Goal: Information Seeking & Learning: Learn about a topic

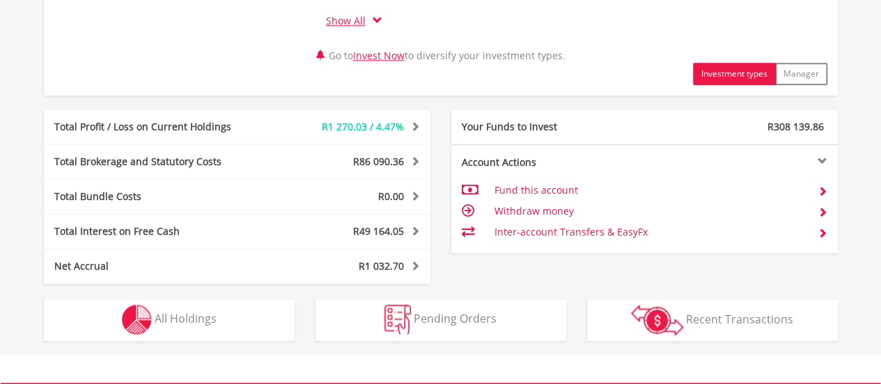
scroll to position [742, 0]
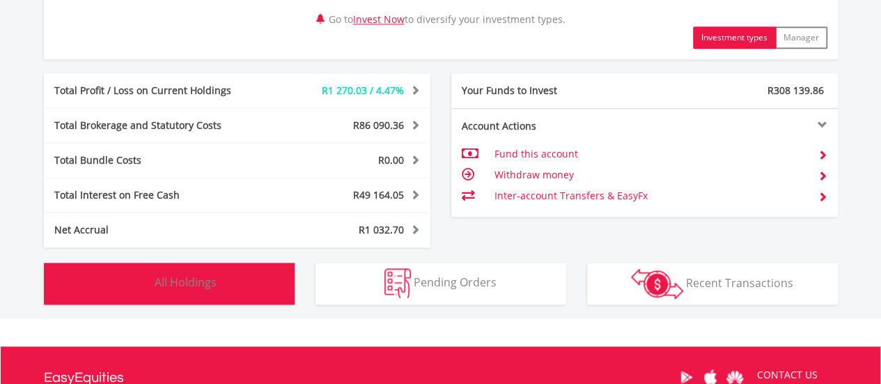
click at [230, 283] on button "Holdings All Holdings" at bounding box center [169, 284] width 251 height 42
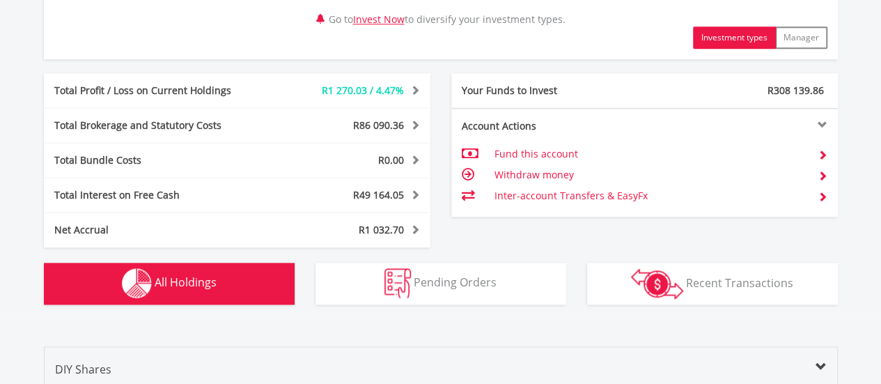
scroll to position [1088, 0]
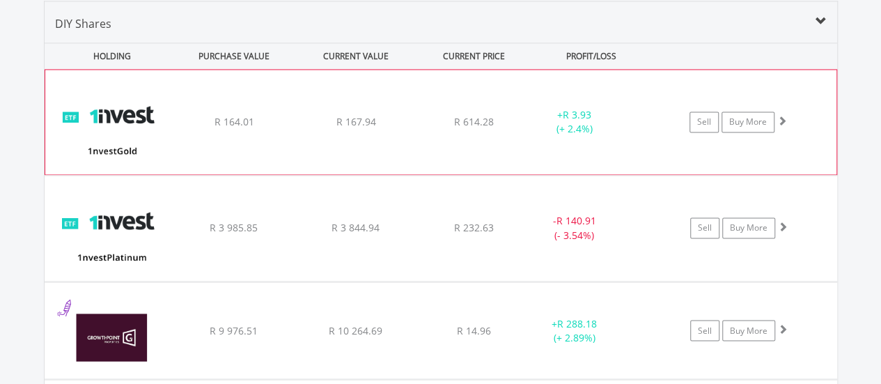
click at [338, 116] on span "R 167.94" at bounding box center [356, 121] width 40 height 13
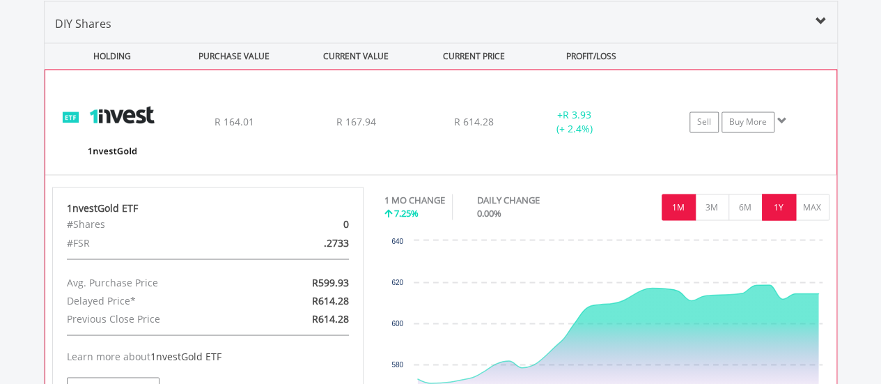
click at [777, 208] on button "1Y" at bounding box center [779, 207] width 34 height 26
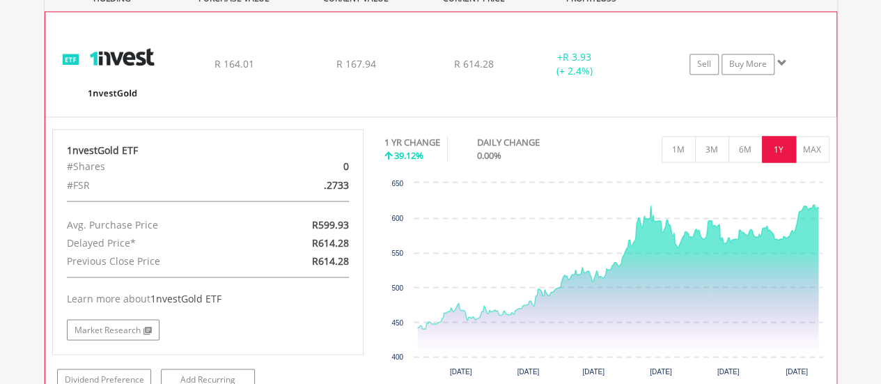
scroll to position [1180, 0]
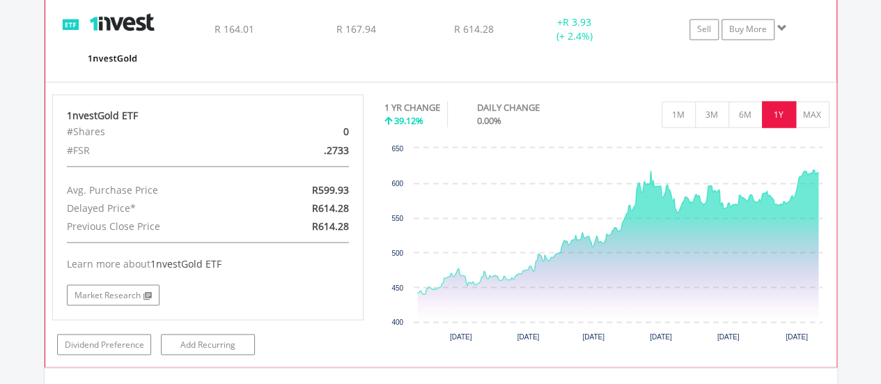
click at [510, 81] on div "1nvestGold ETF #Shares 0 #FSR .2733 Avg. Purchase Price R599.93 Delayed Price* …" at bounding box center [440, 223] width 791 height 285
click at [414, 51] on div "﻿ 1nvestGold ETF R 164.01 R 167.94 R 614.28 + R 3.93 (+ 2.4%) Sell Buy More" at bounding box center [440, 29] width 791 height 104
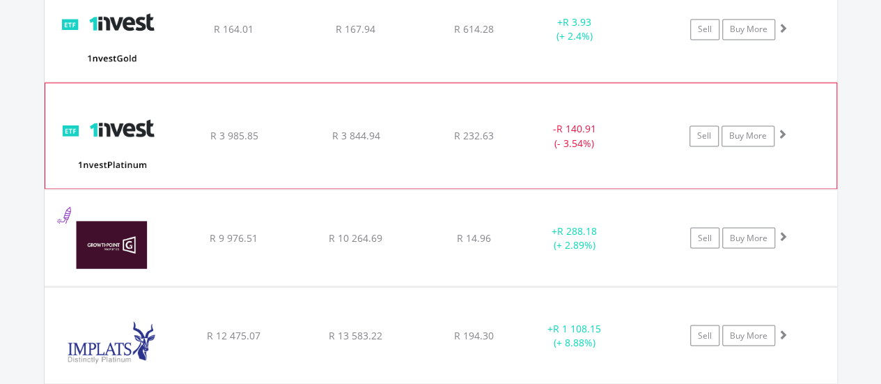
click at [375, 116] on div "﻿ 1nvestPlatinum ETF R 3 985.85 R 3 844.94 R 232.63 - R 140.91 (- 3.54%) Sell B…" at bounding box center [440, 135] width 791 height 104
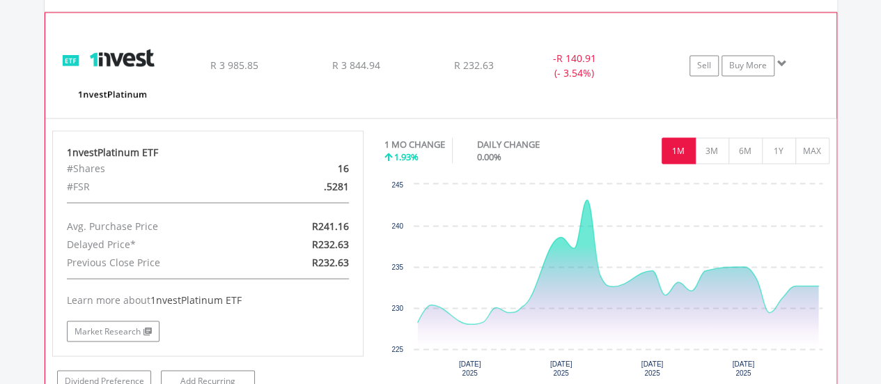
scroll to position [1273, 0]
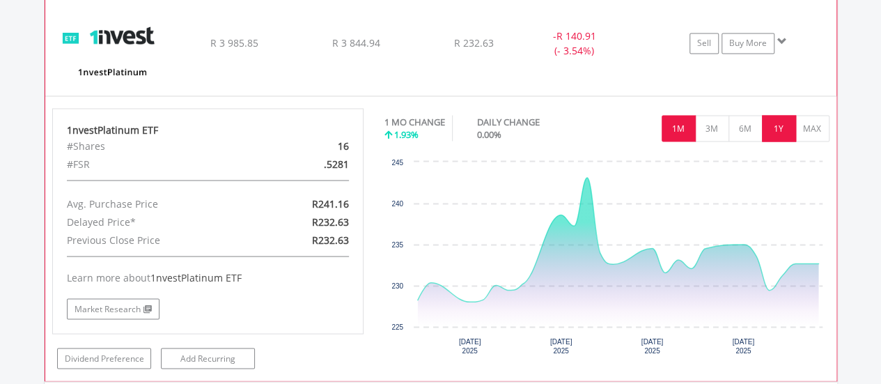
click at [777, 132] on button "1Y" at bounding box center [779, 128] width 34 height 26
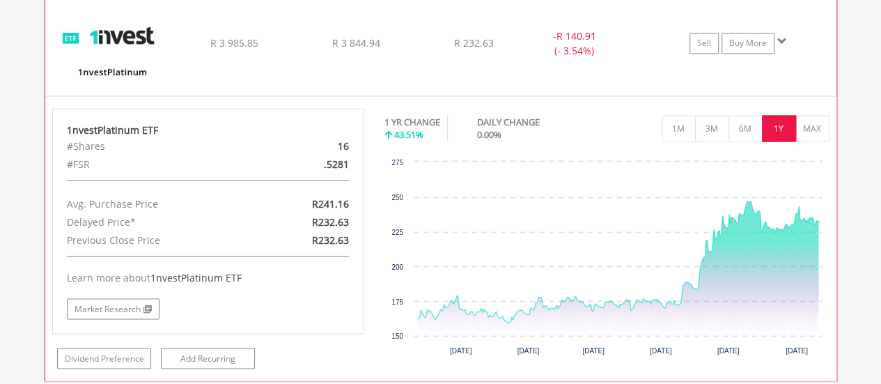
click at [549, 68] on div "﻿ 1nvestPlatinum ETF R 3 985.85 R 3 844.94 R 232.63 - R 140.91 (- 3.54%) Sell B…" at bounding box center [440, 42] width 791 height 104
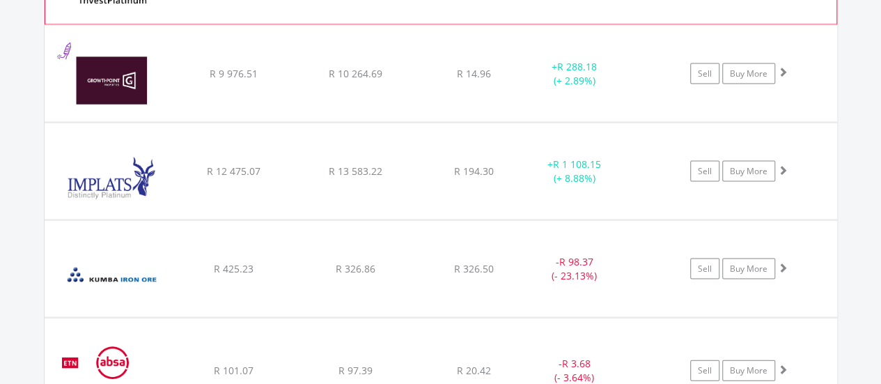
scroll to position [1366, 0]
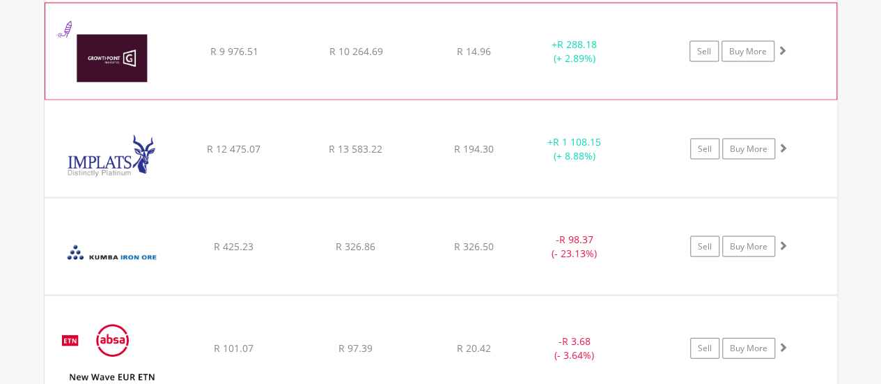
click at [510, 71] on div "﻿ Growthpoint Properties Limited R 9 976.51 R 10 264.69 R 14.96 + R 288.18 (+ 2…" at bounding box center [440, 51] width 791 height 96
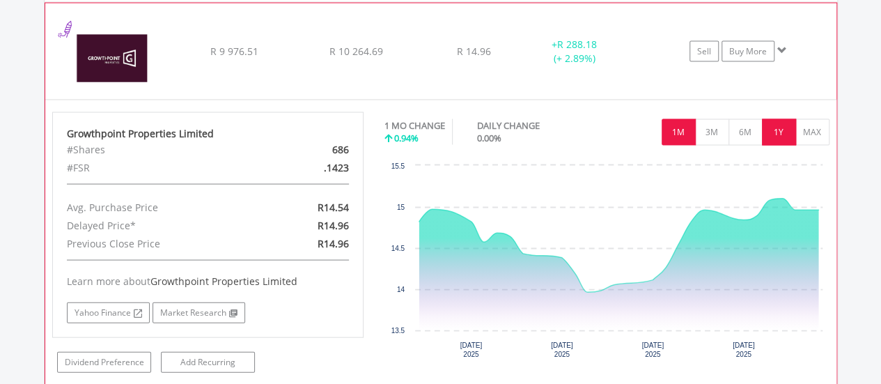
click at [773, 130] on button "1Y" at bounding box center [779, 132] width 34 height 26
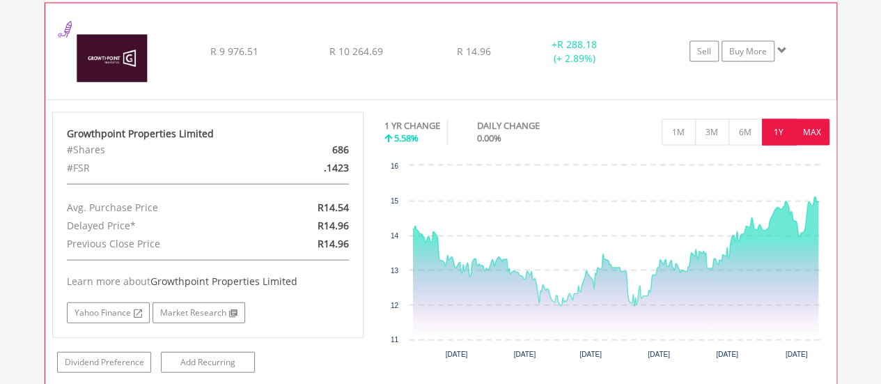
click at [803, 123] on button "MAX" at bounding box center [812, 132] width 34 height 26
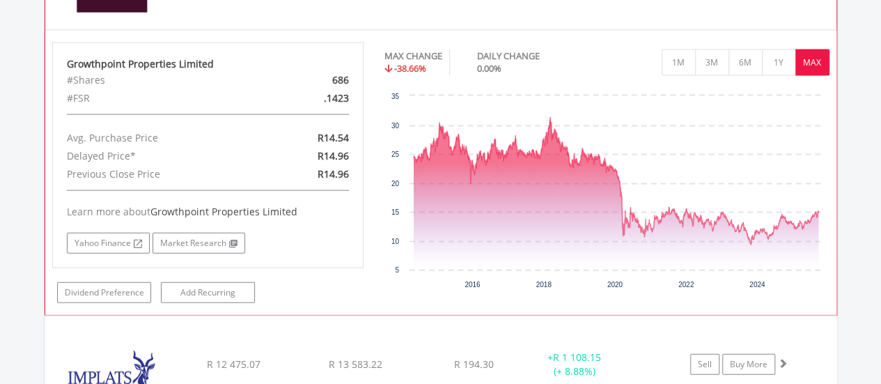
scroll to position [1459, 0]
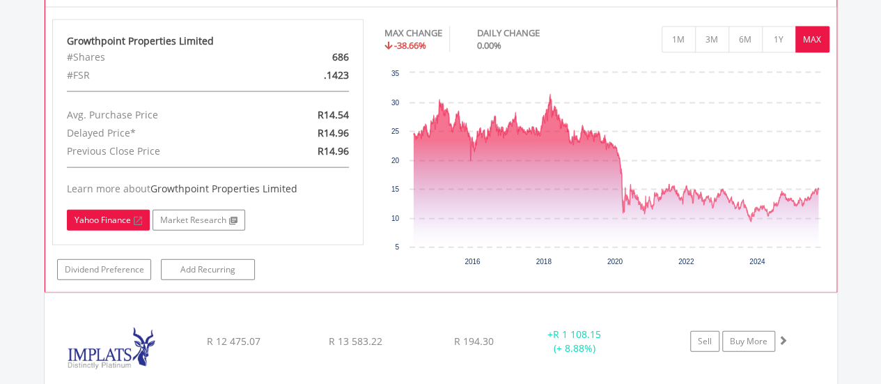
click at [103, 220] on link "Yahoo Finance" at bounding box center [108, 220] width 83 height 21
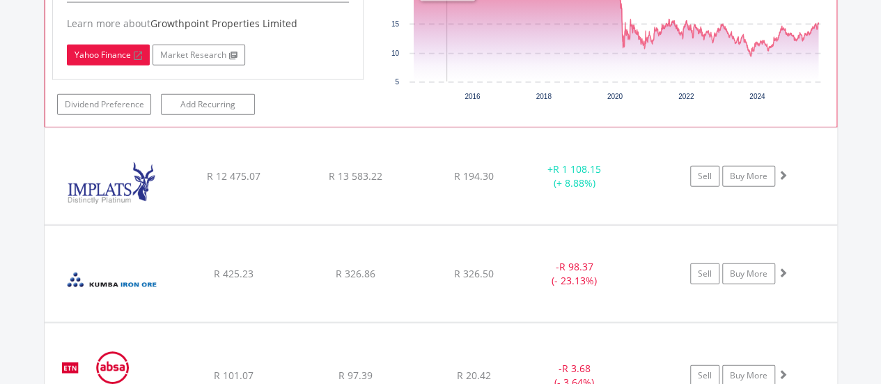
scroll to position [1738, 0]
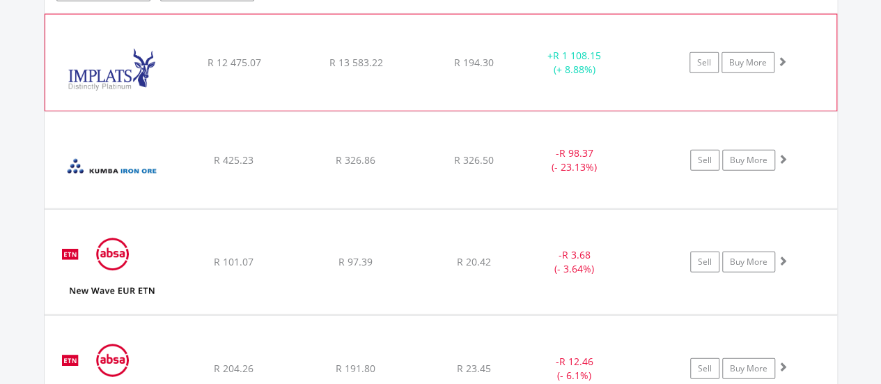
click at [425, 56] on div "R 194.30" at bounding box center [474, 63] width 111 height 14
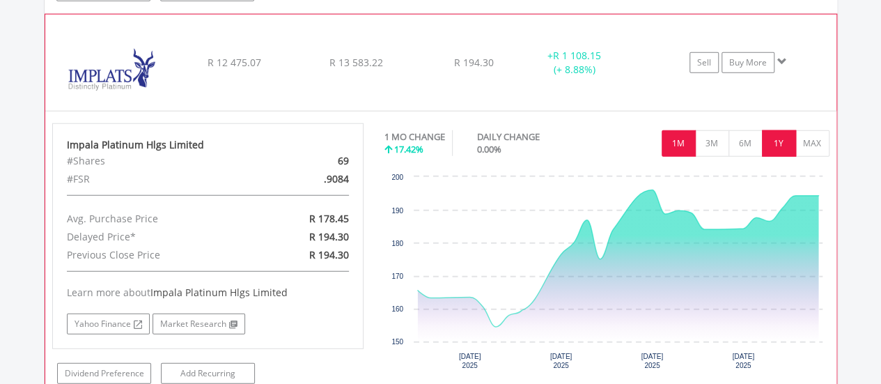
click at [777, 133] on button "1Y" at bounding box center [779, 143] width 34 height 26
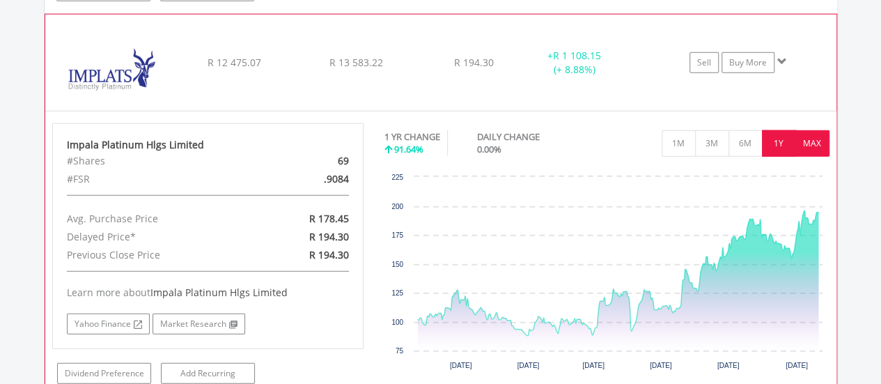
click at [811, 132] on button "MAX" at bounding box center [812, 143] width 34 height 26
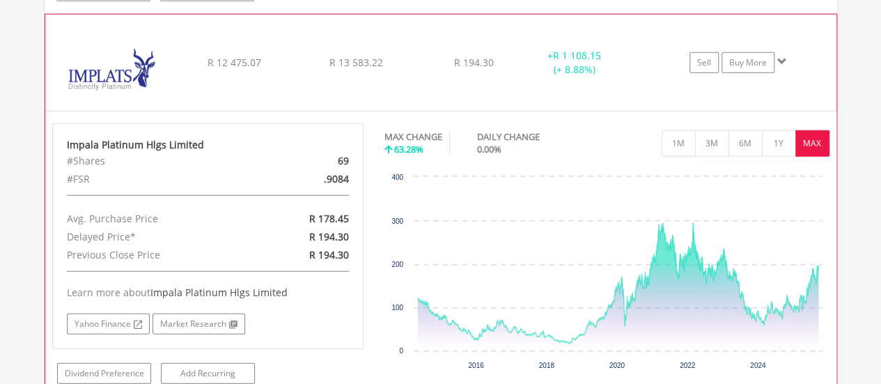
click at [531, 90] on div "﻿ Impala Platinum Hlgs Limited R 12 475.07 R 13 583.22 R 194.30 + R 1 108.15 (+…" at bounding box center [440, 63] width 791 height 96
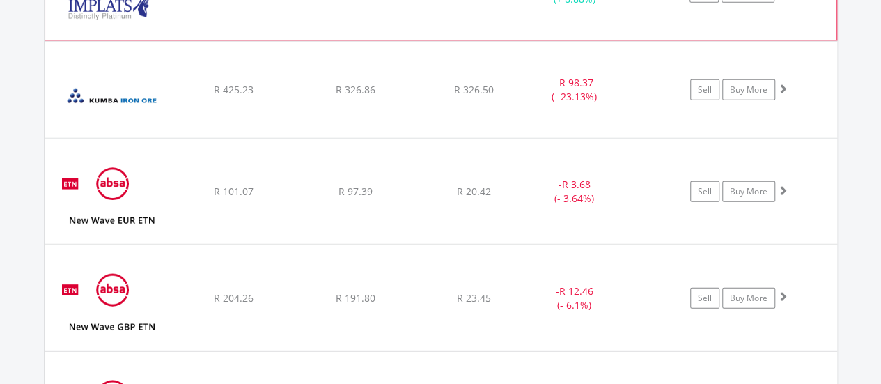
scroll to position [1830, 0]
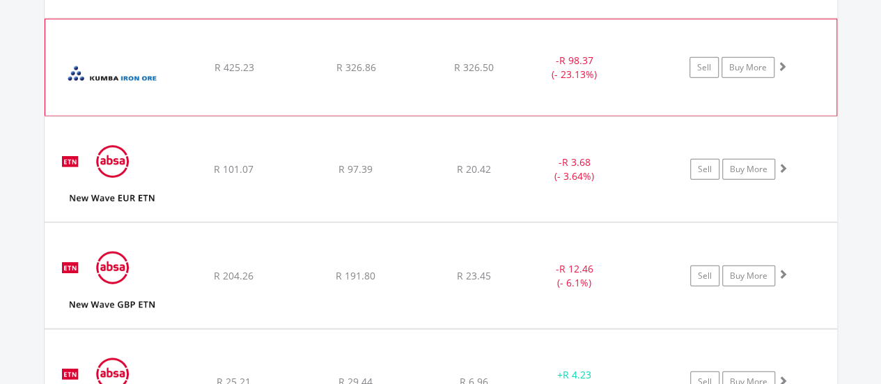
click at [531, 91] on div "﻿ Kumba Iron Ore Limited R 425.23 R 326.86 R 326.50 - R 98.37 (- 23.13%) Sell B…" at bounding box center [440, 67] width 791 height 96
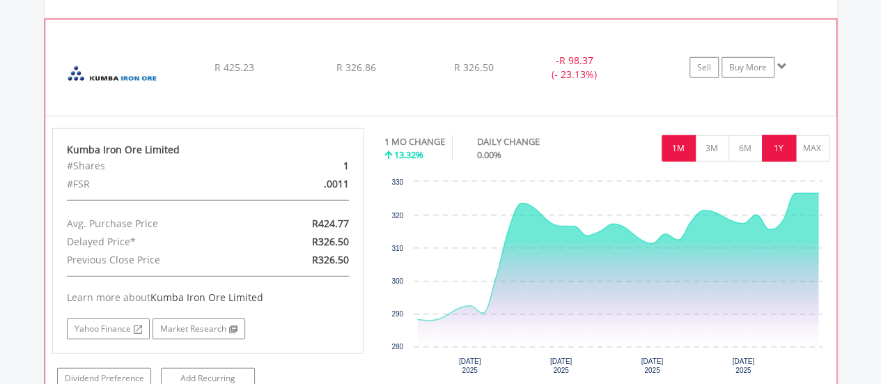
click at [786, 148] on button "1Y" at bounding box center [779, 148] width 34 height 26
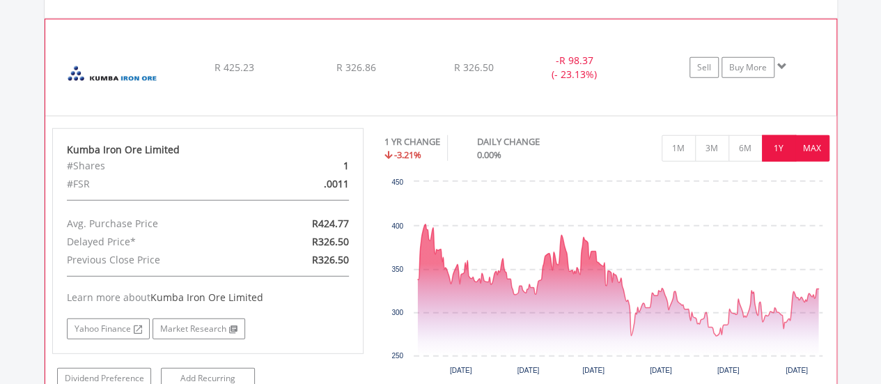
click at [807, 143] on button "MAX" at bounding box center [812, 148] width 34 height 26
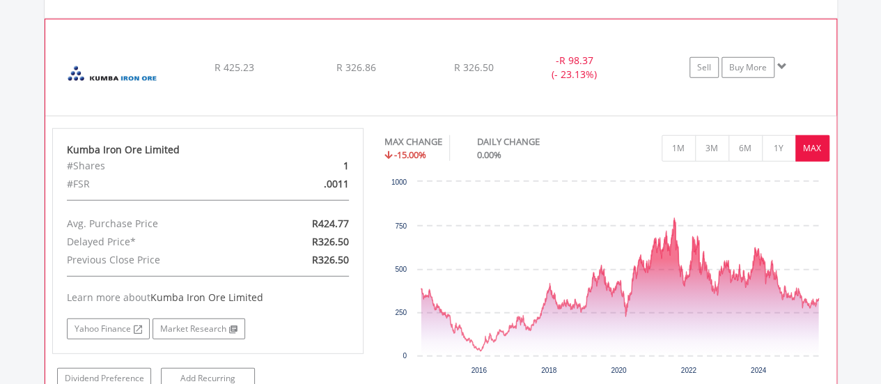
click at [475, 87] on div "﻿ Kumba Iron Ore Limited R 425.23 R 326.86 R 326.50 - R 98.37 (- 23.13%) Sell B…" at bounding box center [440, 67] width 791 height 96
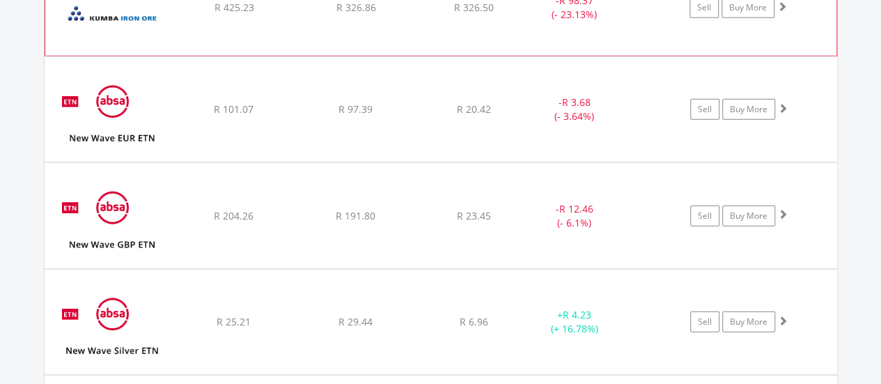
scroll to position [1924, 0]
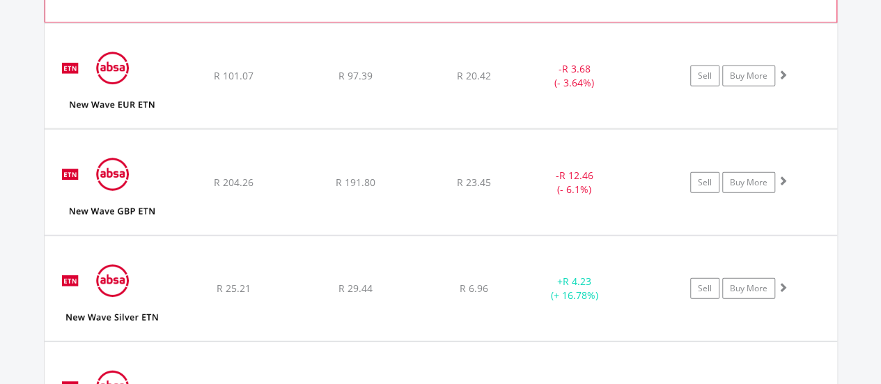
click at [475, 87] on div "﻿ New Wave EUR ETN R 101.07 R 97.39 R 20.42 - R 3.68 (- 3.64%) Sell Buy More" at bounding box center [441, 76] width 793 height 104
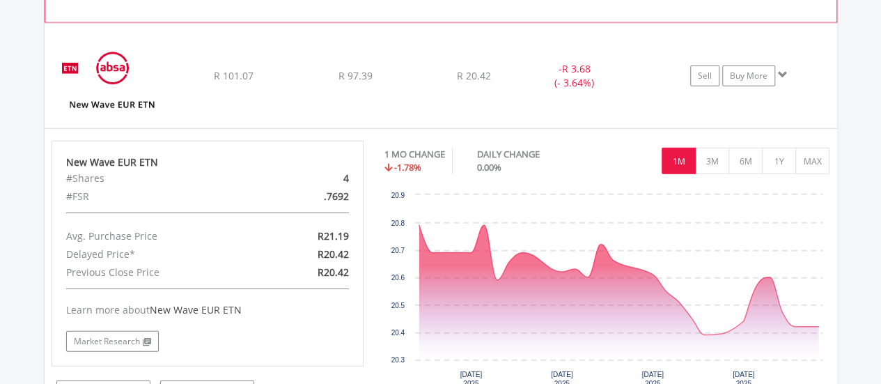
click at [475, 87] on div "﻿ New Wave EUR ETN R 101.07 R 97.39 R 20.42 - R 3.68 (- 3.64%) Sell Buy More" at bounding box center [441, 76] width 793 height 104
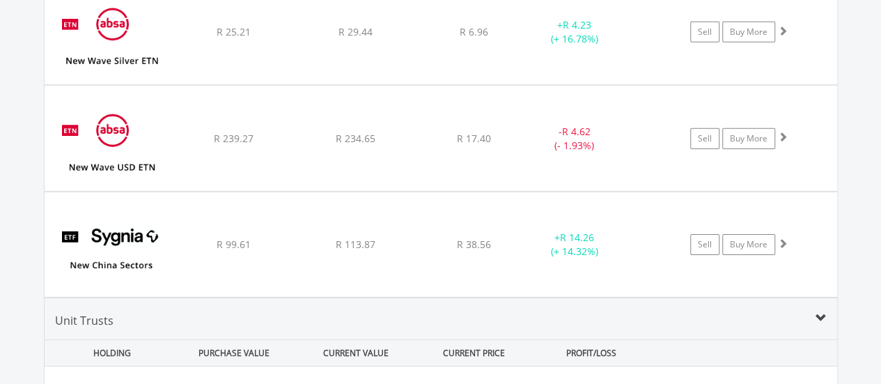
scroll to position [2202, 0]
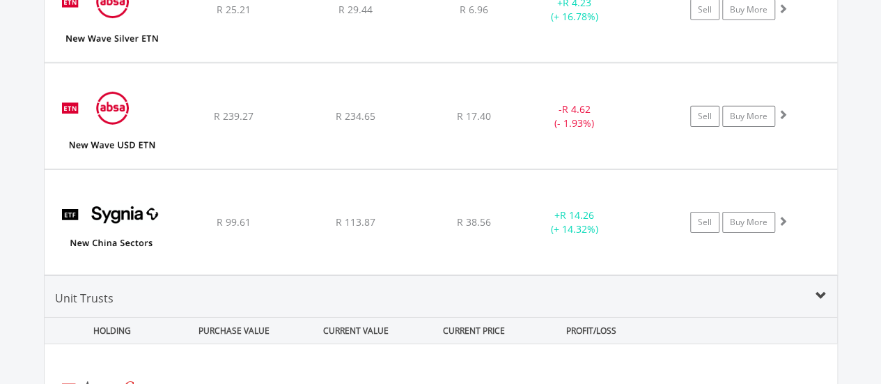
click at [475, 87] on div "﻿ New Wave USD ETN R 239.27 R 234.65 R 17.40 - R 4.62 (- 1.93%) Sell Buy More" at bounding box center [441, 115] width 793 height 104
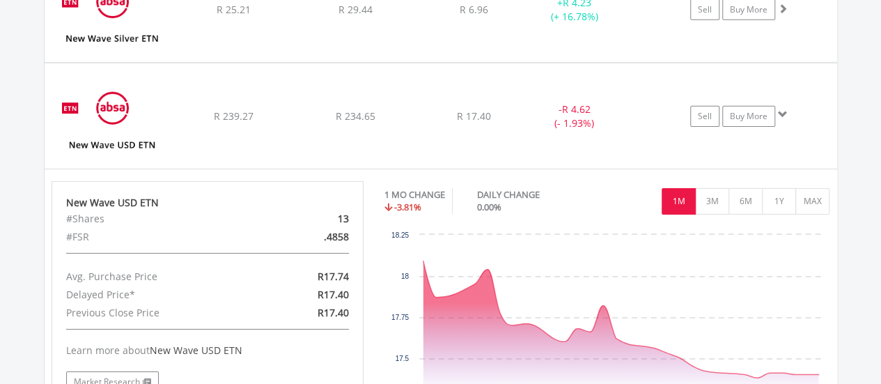
click at [475, 87] on div "﻿ New Wave USD ETN R 239.27 R 234.65 R 17.40 - R 4.62 (- 1.93%) Sell Buy More" at bounding box center [441, 115] width 793 height 104
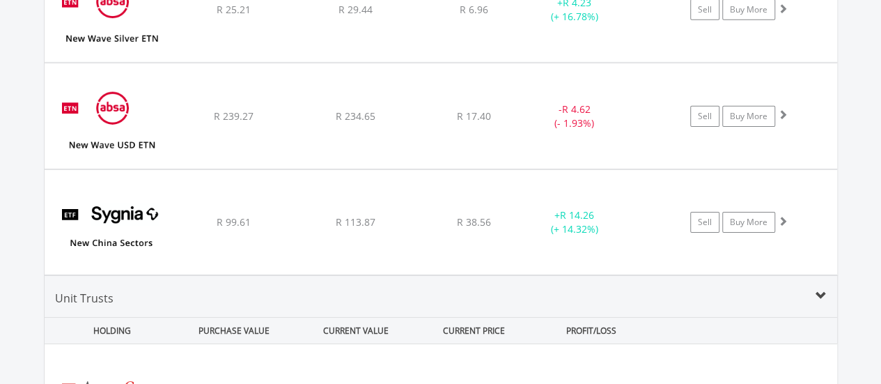
scroll to position [2295, 0]
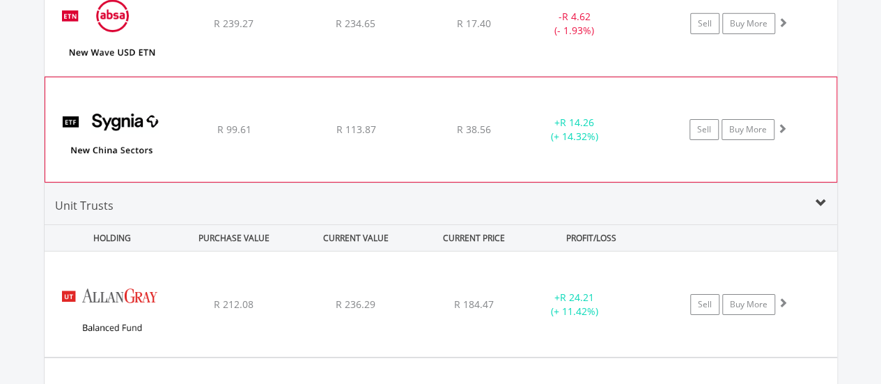
click at [475, 88] on div "﻿ Sygnia Itrix MSCI China Feeder ETF R 99.61 R 113.87 R 38.56 + R 14.26 (+ 14.3…" at bounding box center [440, 129] width 791 height 104
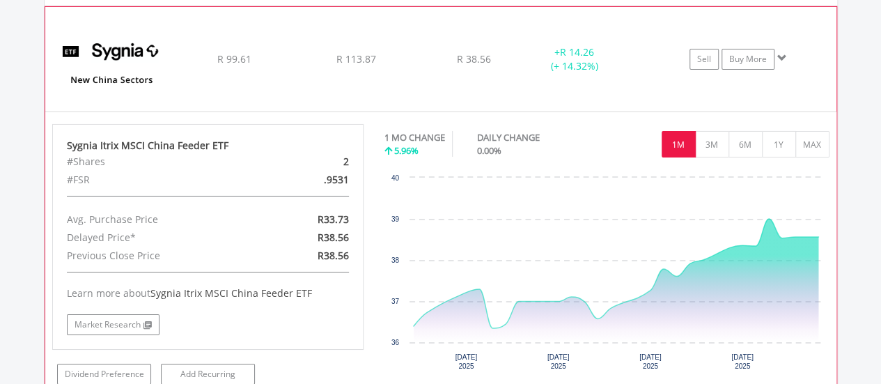
scroll to position [2387, 0]
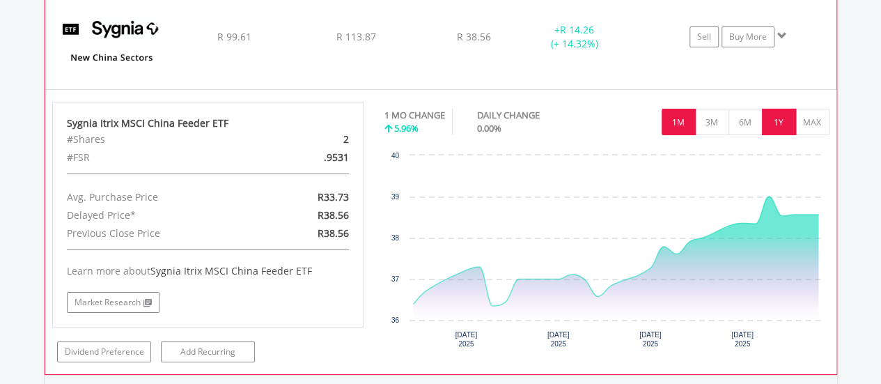
click at [775, 124] on button "1Y" at bounding box center [779, 122] width 34 height 26
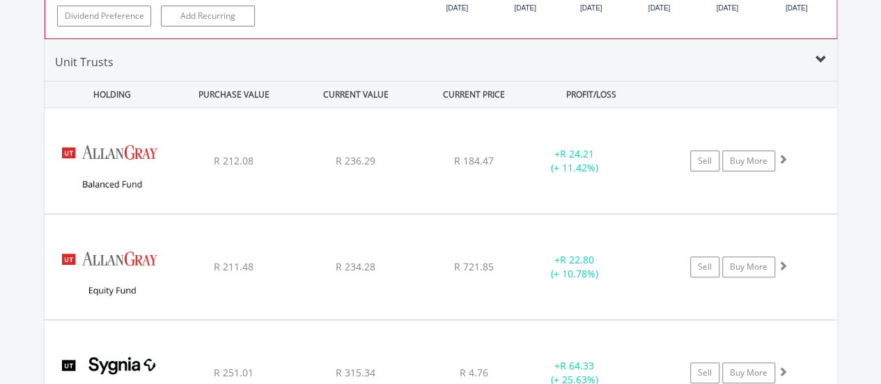
scroll to position [2759, 0]
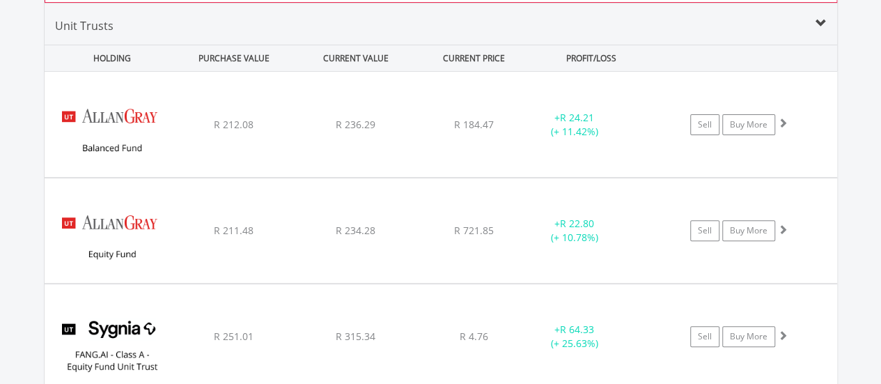
click at [475, 118] on span "R 184.47" at bounding box center [474, 124] width 40 height 13
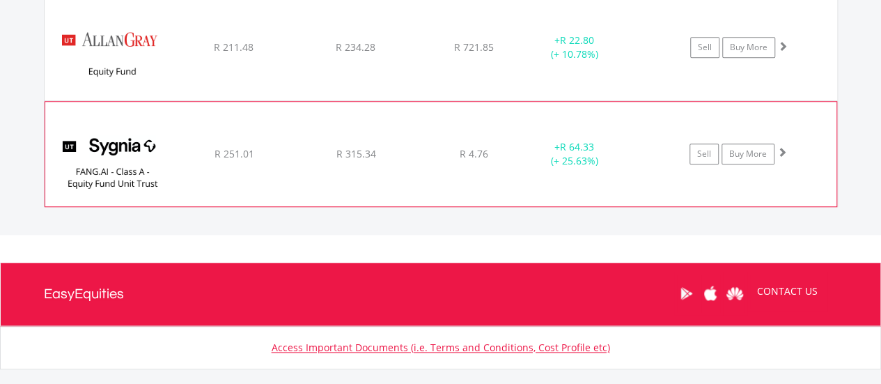
scroll to position [3223, 0]
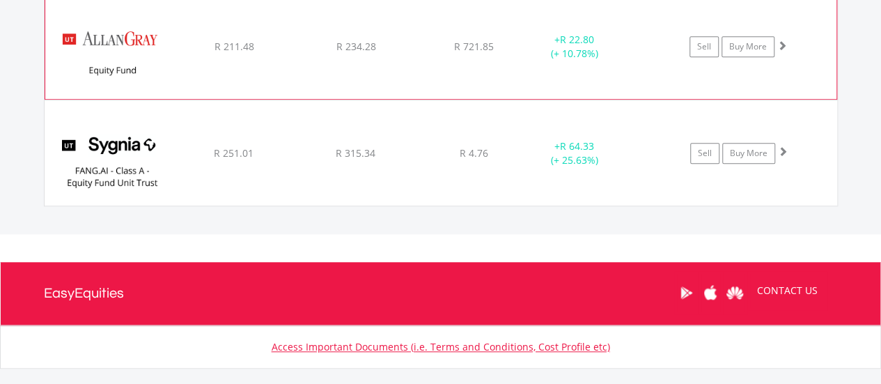
click at [530, 61] on div "﻿ [PERSON_NAME] Equity C R 211.48 R 234.28 R 721.85 + R 22.80 (+ 10.78%) Sell B…" at bounding box center [440, 46] width 791 height 104
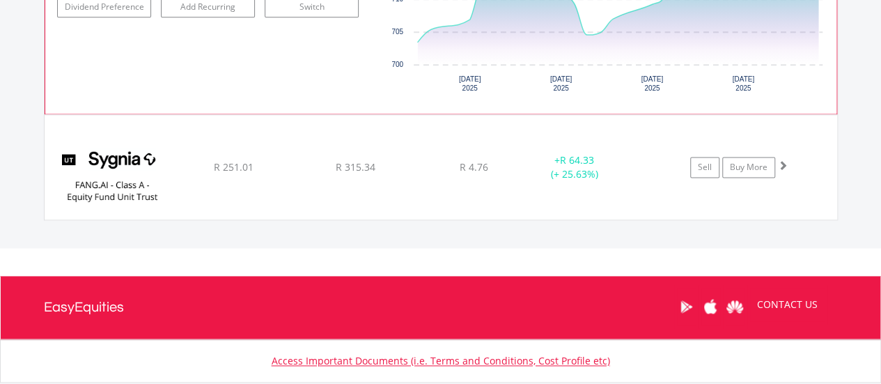
scroll to position [3502, 0]
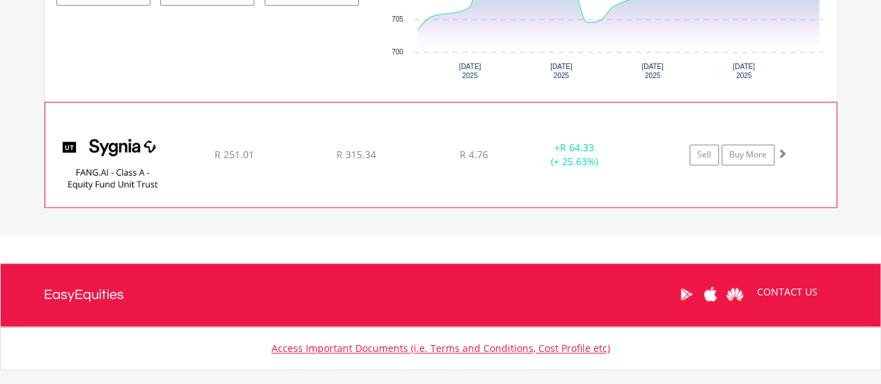
click at [475, 148] on span "R 4.76" at bounding box center [474, 154] width 29 height 13
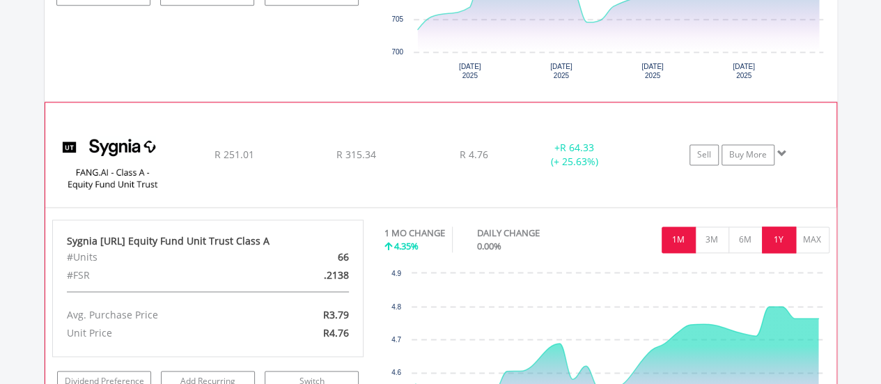
click at [784, 231] on button "1Y" at bounding box center [779, 239] width 34 height 26
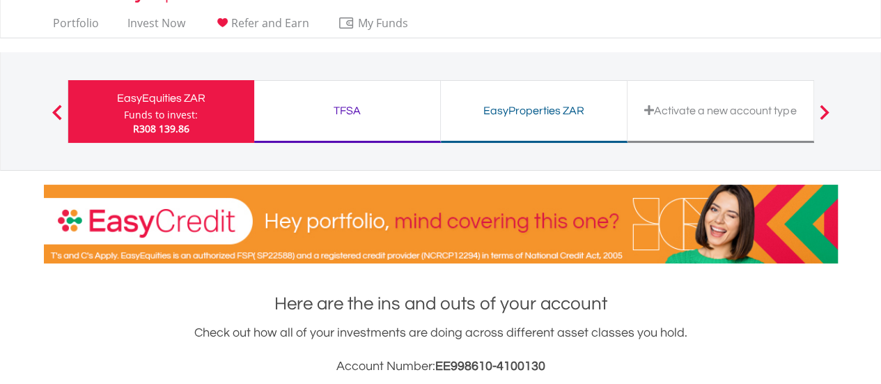
scroll to position [0, 0]
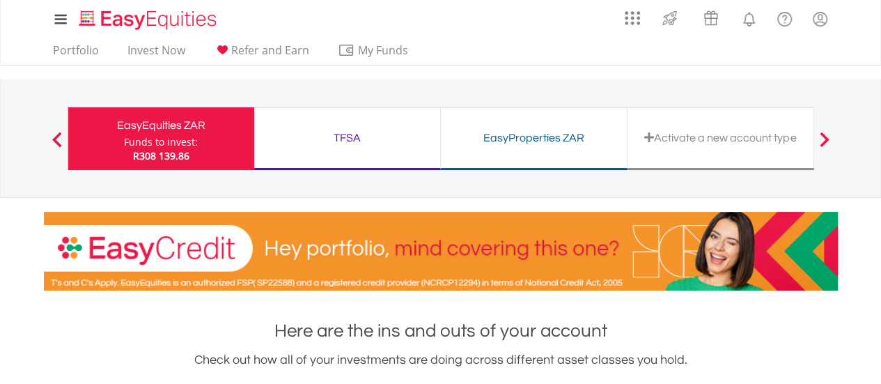
click at [365, 134] on div "TFSA" at bounding box center [347, 137] width 169 height 19
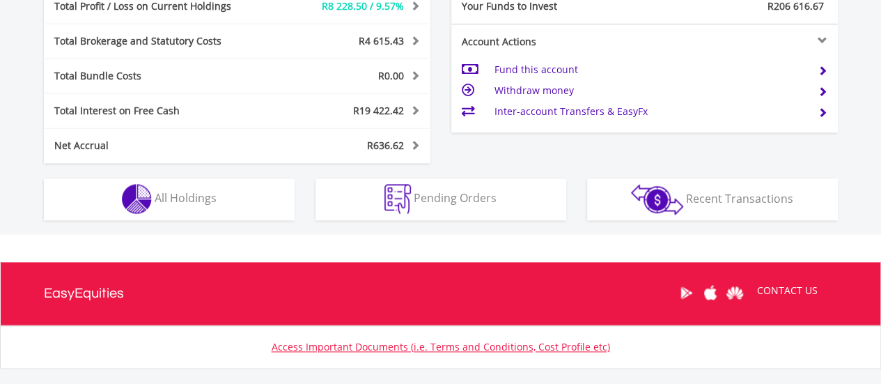
scroll to position [836, 0]
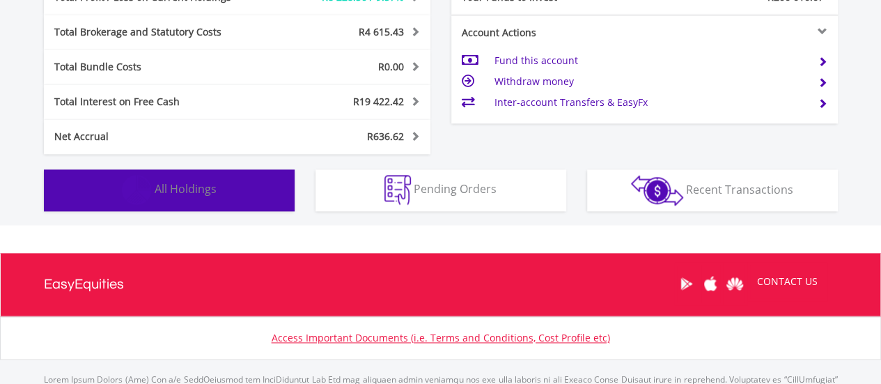
click at [269, 180] on button "Holdings All Holdings" at bounding box center [169, 190] width 251 height 42
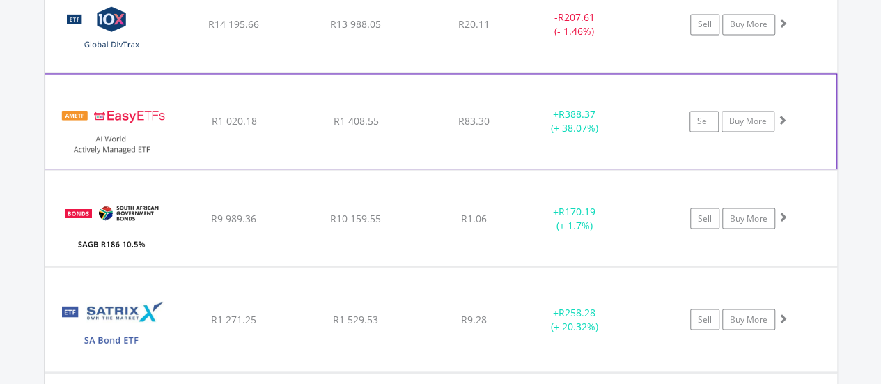
scroll to position [1088, 0]
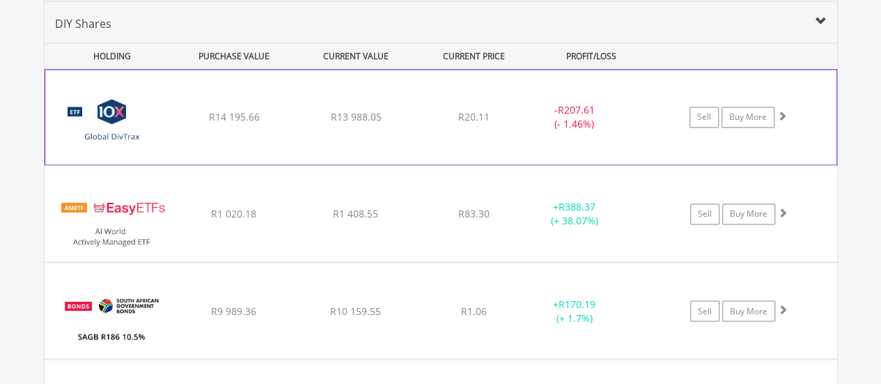
click at [359, 137] on div "﻿ 10X S&P Global Dividend Aristocrats Exchange Traded Fund R14 195.66 R13 988.0…" at bounding box center [440, 117] width 791 height 95
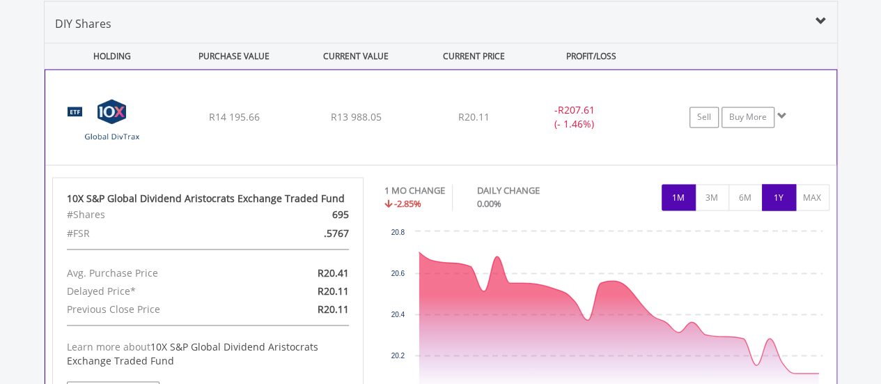
click at [766, 196] on button "1Y" at bounding box center [779, 197] width 34 height 26
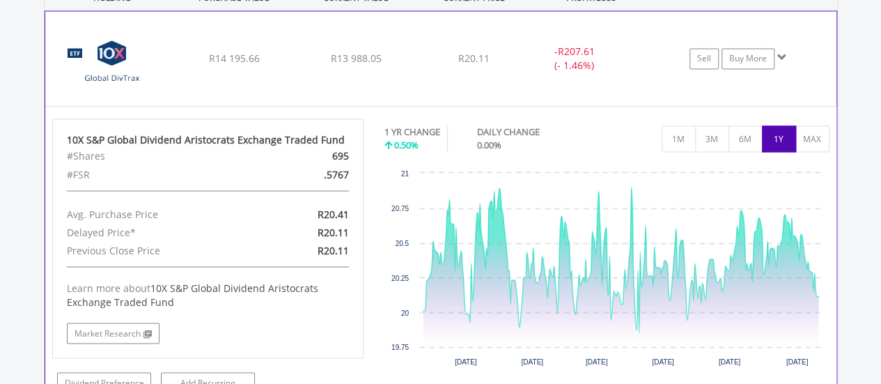
scroll to position [1180, 0]
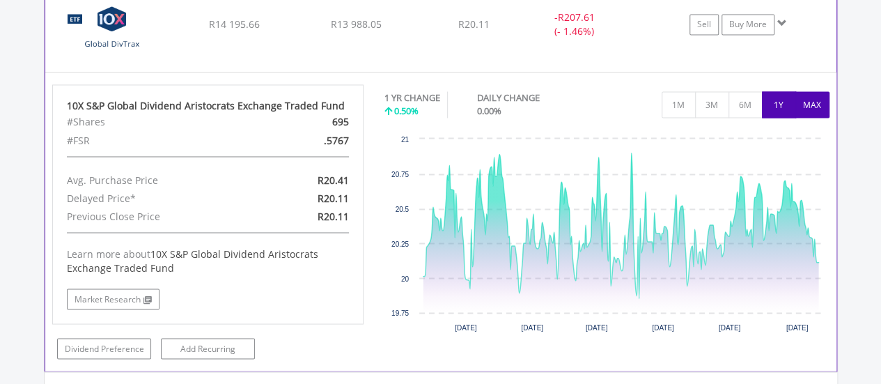
click at [820, 102] on button "MAX" at bounding box center [812, 104] width 34 height 26
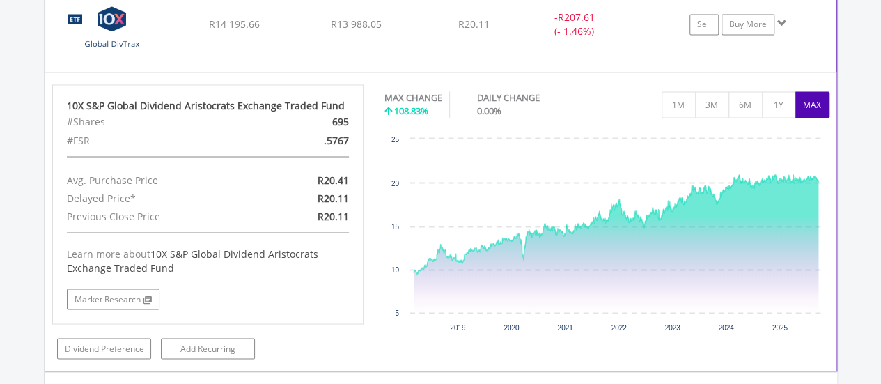
click at [515, 51] on div "﻿ 10X S&P Global Dividend Aristocrats Exchange Traded Fund R14 195.66 R13 988.0…" at bounding box center [440, 24] width 791 height 95
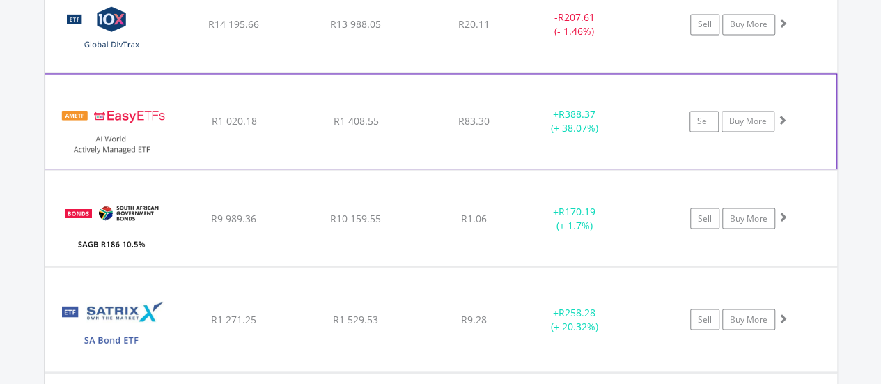
click at [503, 109] on div "﻿ EasyETFs AI World Actively Managed ETF R1 020.18 R1 408.55 R83.30 + R388.37 (…" at bounding box center [440, 121] width 791 height 95
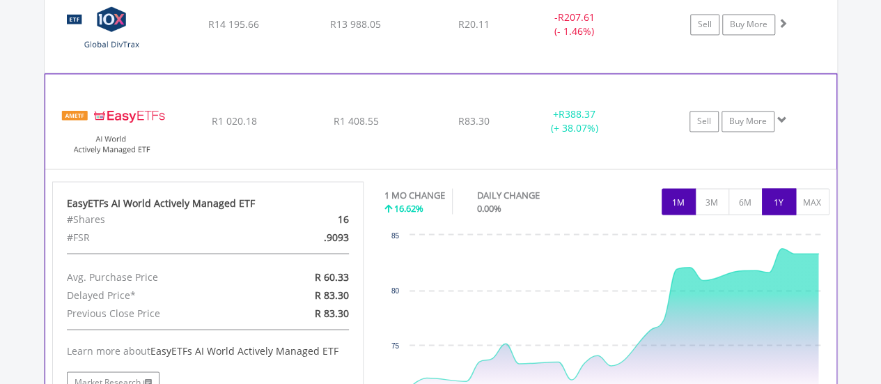
click at [772, 194] on button "1Y" at bounding box center [779, 201] width 34 height 26
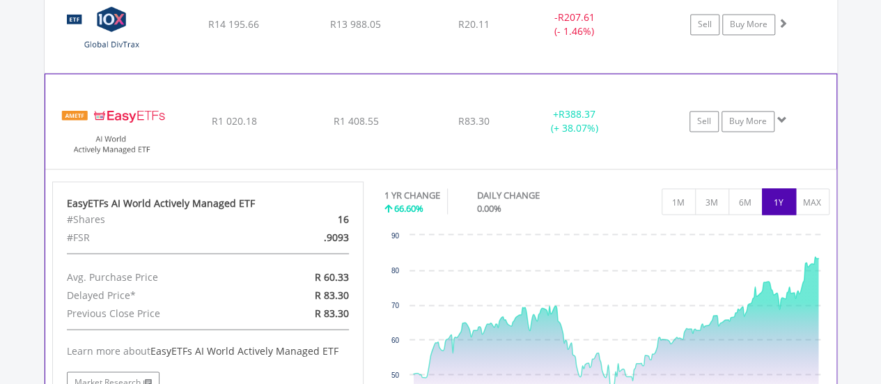
click at [557, 135] on div "﻿ EasyETFs AI World Actively Managed ETF R1 020.18 R1 408.55 R83.30 + R388.37 (…" at bounding box center [440, 121] width 791 height 95
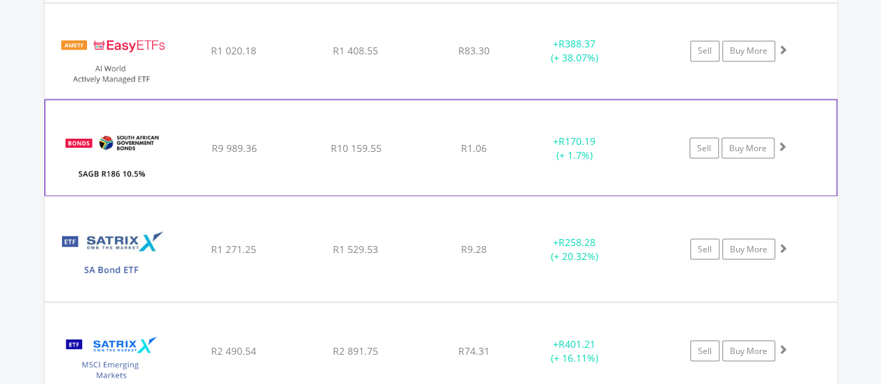
scroll to position [1273, 0]
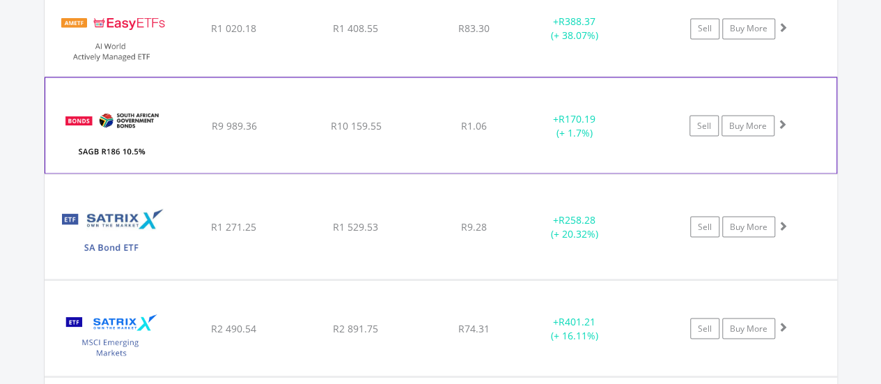
click at [552, 126] on div "+ R170.19 (+ 1.7%)" at bounding box center [574, 125] width 104 height 28
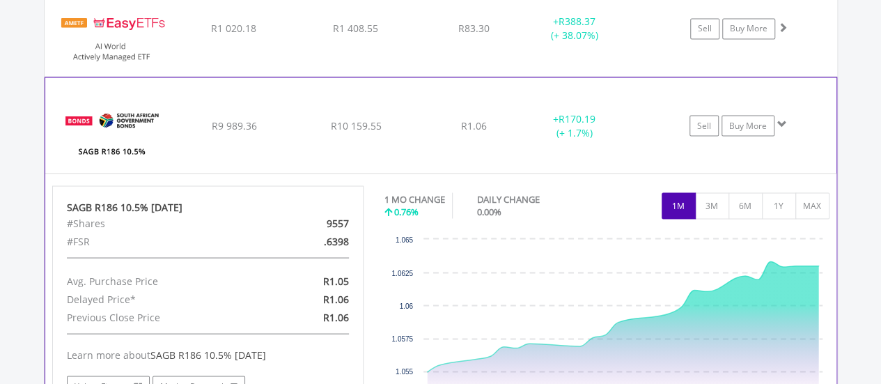
click at [592, 133] on div "+ R170.19 (+ 1.7%)" at bounding box center [574, 125] width 104 height 28
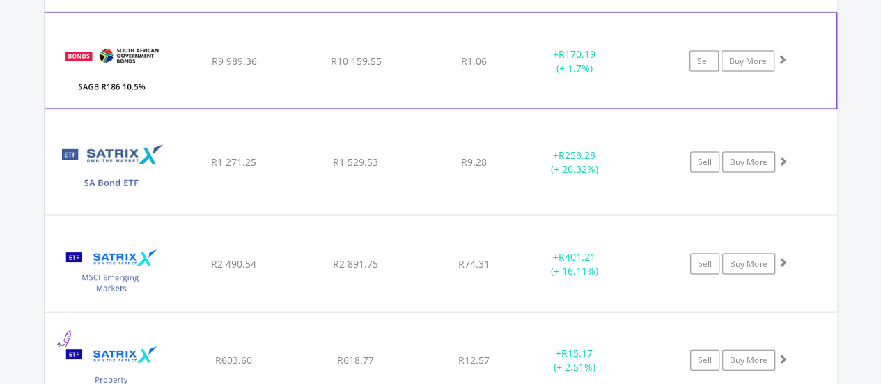
scroll to position [1366, 0]
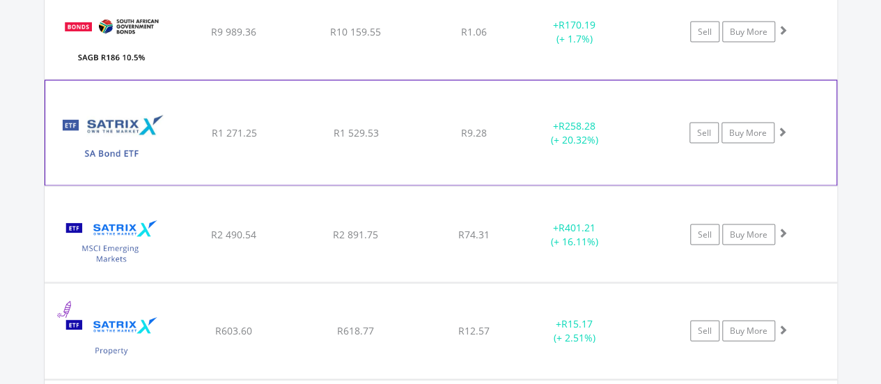
click at [598, 150] on div "﻿ Satrix Local Bond ETF R1 271.25 R1 529.53 R9.28 + R258.28 (+ 20.32%) Sell Buy…" at bounding box center [440, 133] width 791 height 104
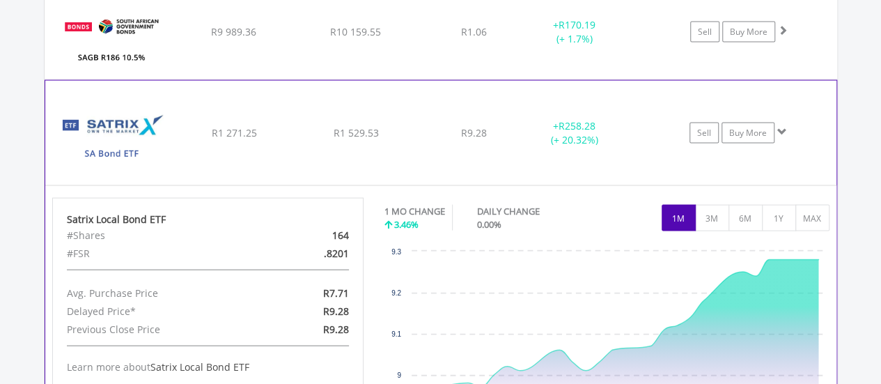
click at [598, 150] on div "﻿ Satrix Local Bond ETF R1 271.25 R1 529.53 R9.28 + R258.28 (+ 20.32%) Sell Buy…" at bounding box center [440, 133] width 791 height 104
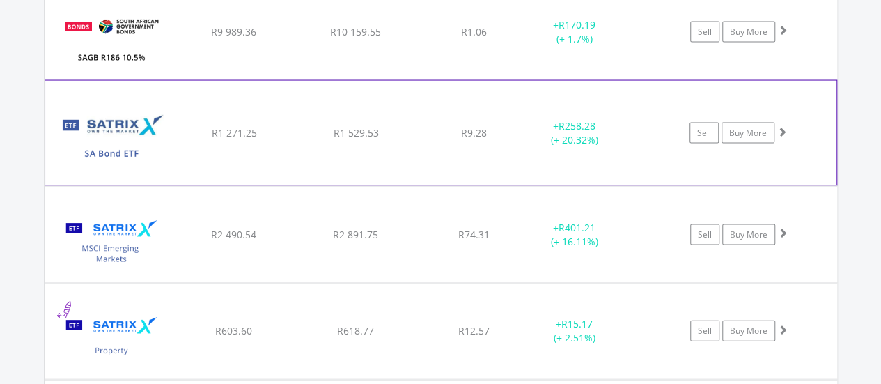
scroll to position [1459, 0]
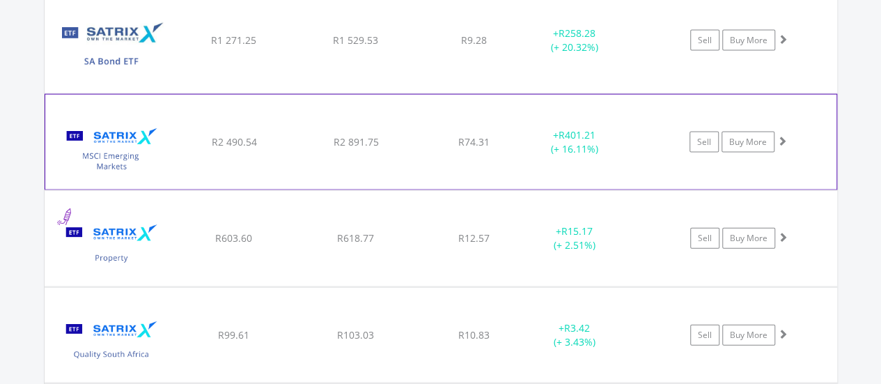
click at [586, 133] on span "R401.21" at bounding box center [577, 134] width 37 height 13
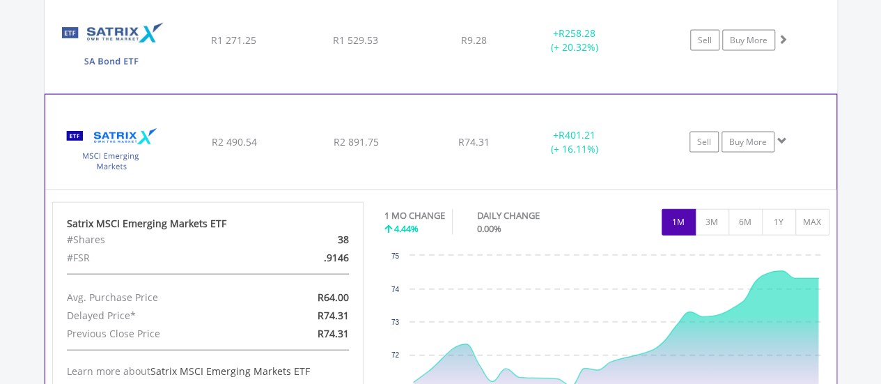
click at [586, 133] on span "R401.21" at bounding box center [577, 134] width 37 height 13
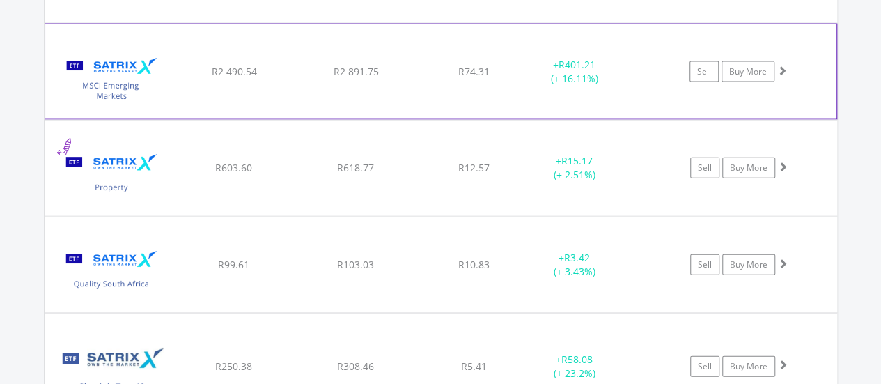
scroll to position [1552, 0]
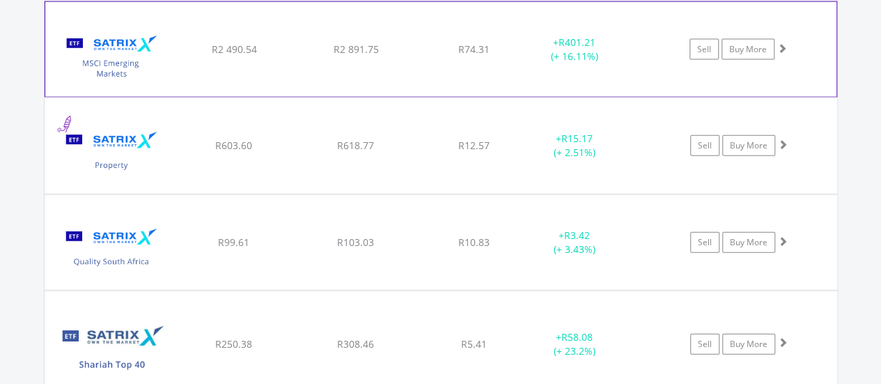
click at [586, 133] on span "R15.17" at bounding box center [576, 138] width 31 height 13
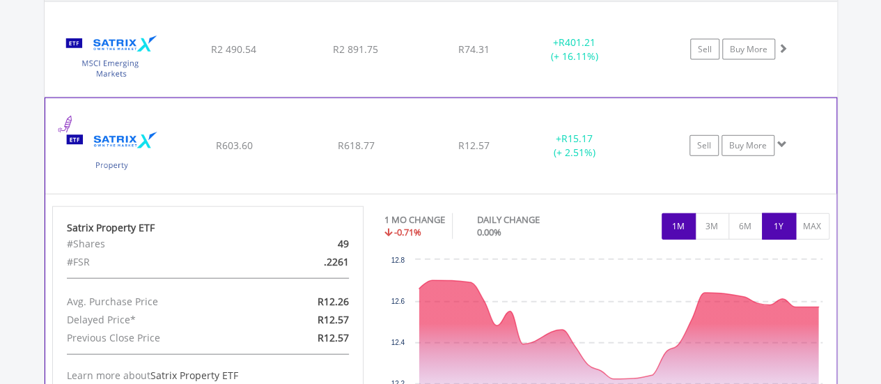
click at [770, 213] on button "1Y" at bounding box center [779, 226] width 34 height 26
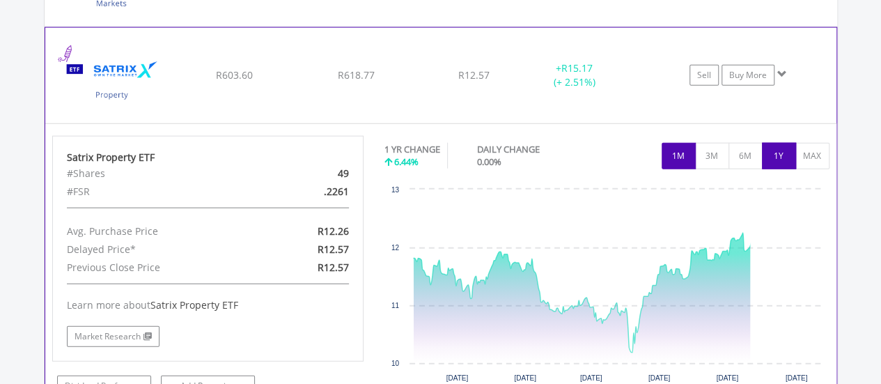
scroll to position [1645, 0]
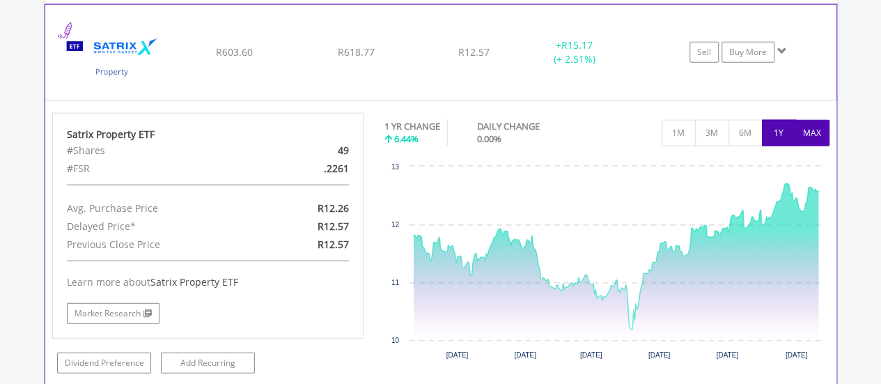
click at [811, 125] on button "MAX" at bounding box center [812, 133] width 34 height 26
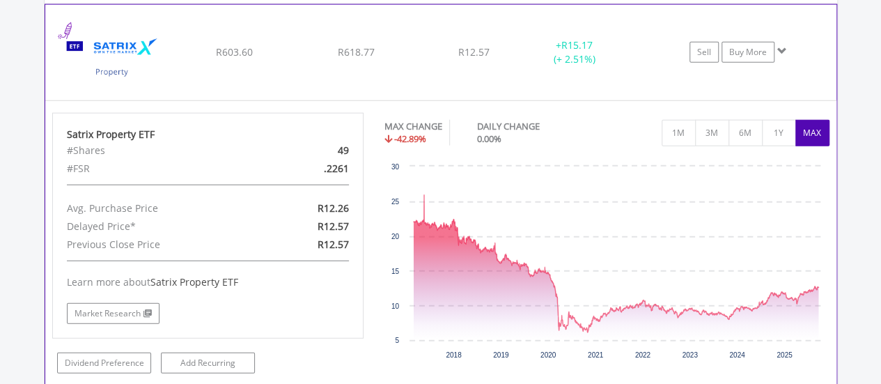
click at [489, 63] on div "﻿ Satrix Property ETF R603.60 R618.77 R12.57 + R15.17 (+ 2.51%) Sell Buy More" at bounding box center [440, 52] width 791 height 95
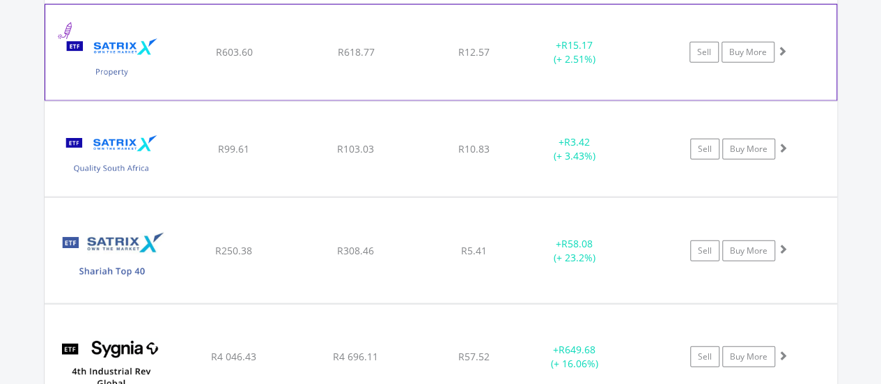
scroll to position [1738, 0]
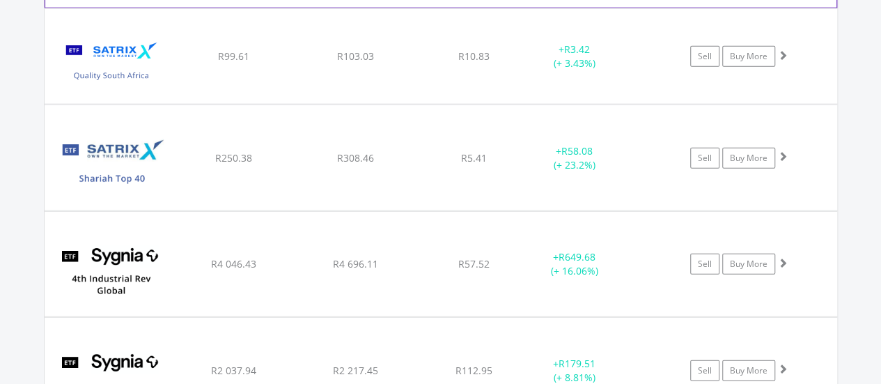
click at [481, 77] on div "﻿ Satrix Quality South Africa ETF R99.61 R103.03 R10.83 + R3.42 (+ 3.43%) Sell …" at bounding box center [441, 56] width 793 height 95
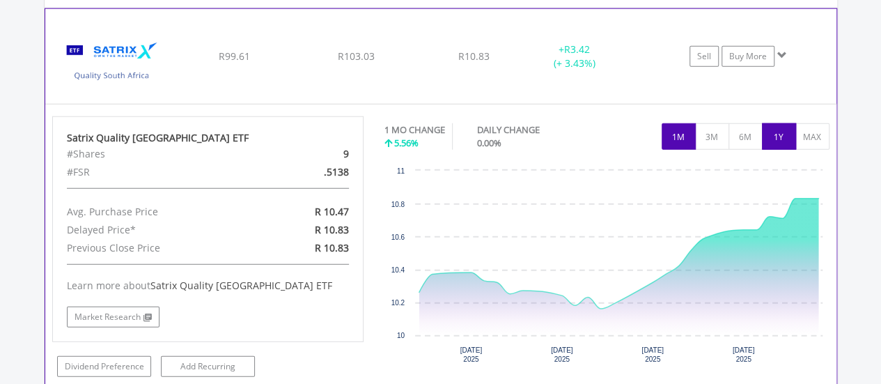
click at [771, 131] on button "1Y" at bounding box center [779, 136] width 34 height 26
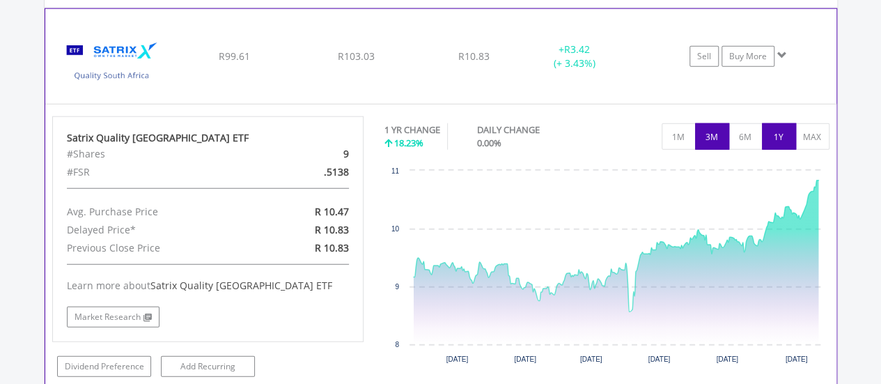
click at [710, 132] on button "3M" at bounding box center [712, 136] width 34 height 26
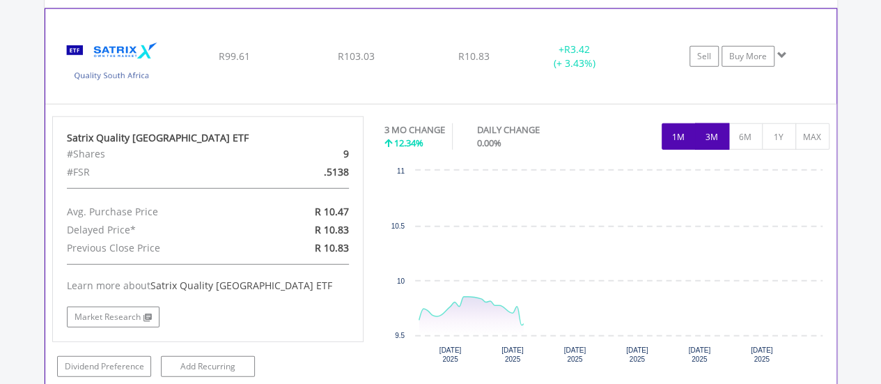
click at [664, 139] on button "1M" at bounding box center [679, 136] width 34 height 26
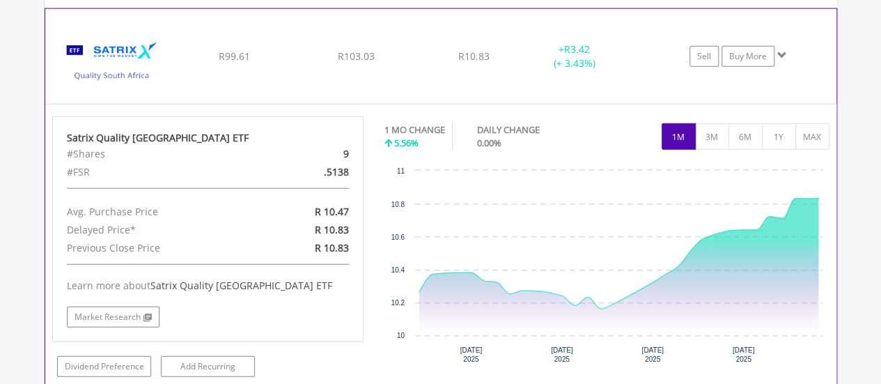
click at [521, 93] on div "﻿ Satrix Quality South Africa ETF R99.61 R103.03 R10.83 + R3.42 (+ 3.43%) Sell …" at bounding box center [440, 56] width 791 height 95
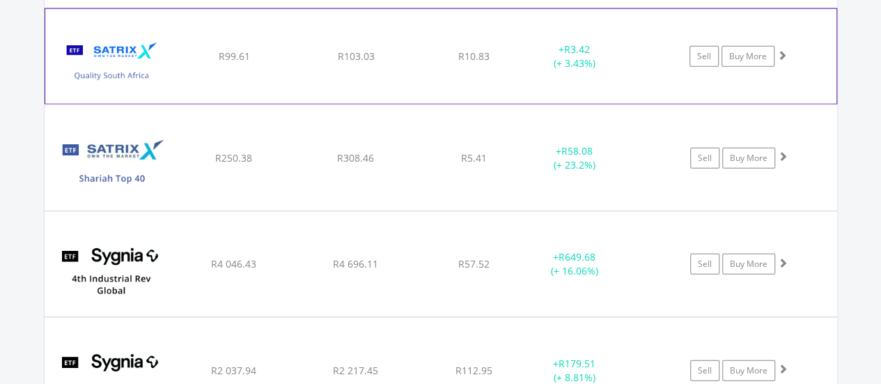
scroll to position [1830, 0]
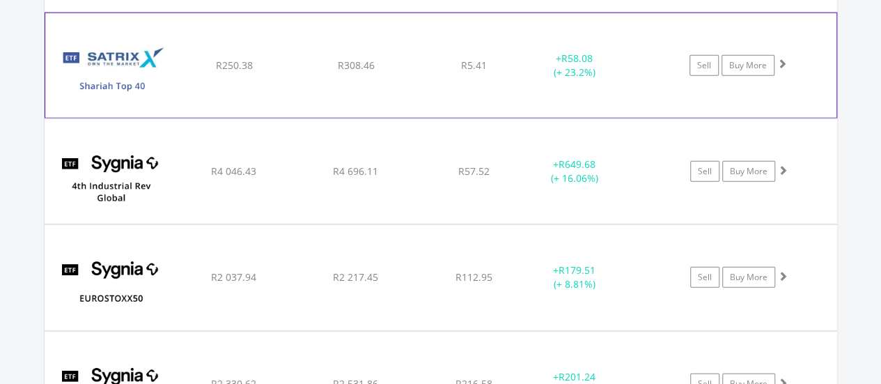
click at [521, 93] on div "﻿ Satrix Shariah Top 40 ETF R250.38 R308.46 R5.41 + R58.08 (+ 23.2%) Sell Buy M…" at bounding box center [440, 65] width 791 height 104
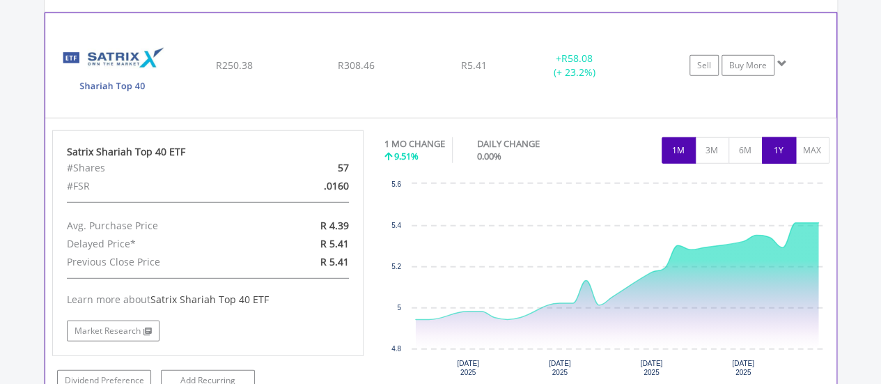
click at [767, 148] on button "1Y" at bounding box center [779, 150] width 34 height 26
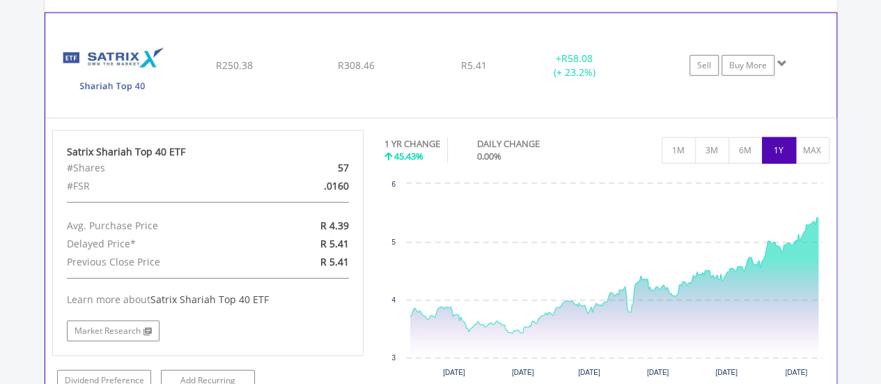
click at [523, 66] on div "+ R58.08 (+ 23.2%)" at bounding box center [574, 66] width 104 height 28
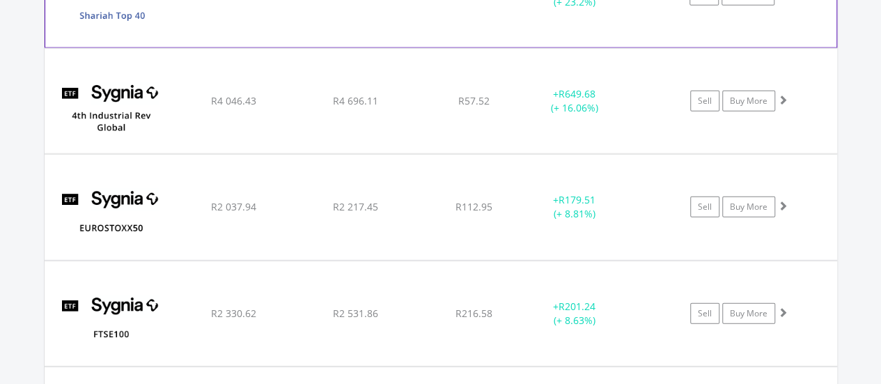
scroll to position [1924, 0]
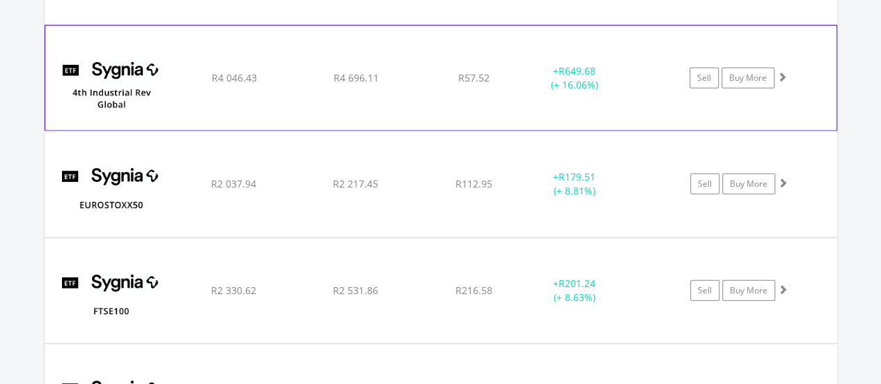
click at [523, 66] on div "+ R649.68 (+ 16.06%)" at bounding box center [574, 78] width 104 height 28
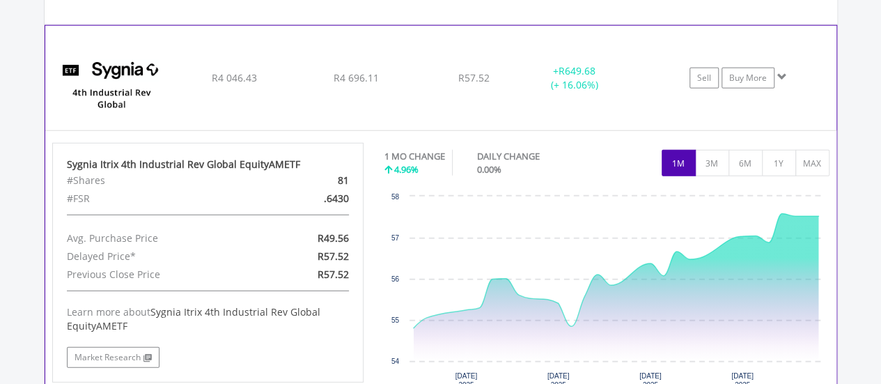
click at [523, 66] on div "+ R649.68 (+ 16.06%)" at bounding box center [574, 78] width 104 height 28
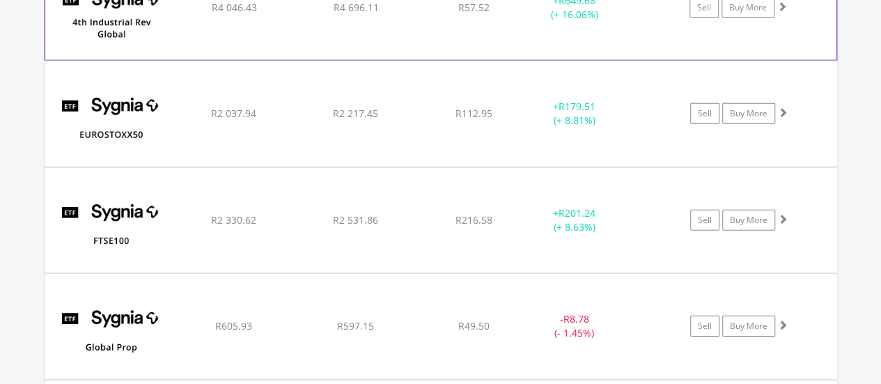
scroll to position [2016, 0]
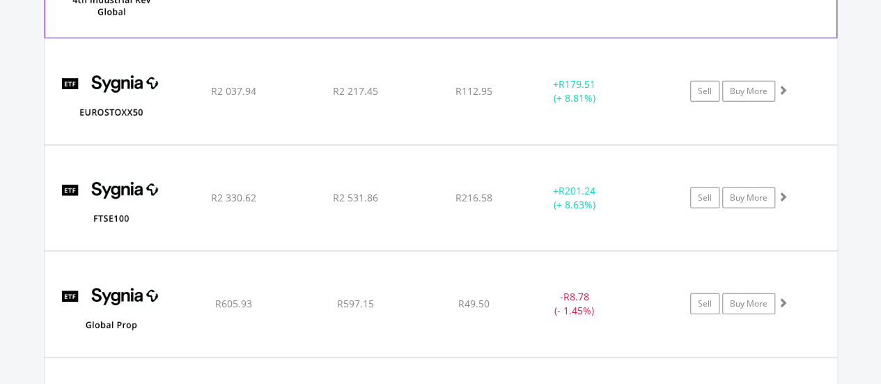
click at [523, 67] on div "﻿ SYGNIA ITRIX EUROSTOXX50 R2 037.94 R2 217.45 R112.95 + R179.51 (+ 8.81%) Sell…" at bounding box center [441, 91] width 793 height 104
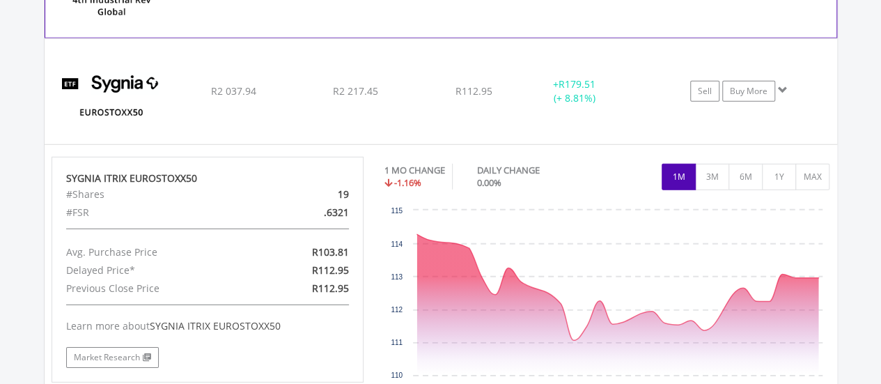
click at [523, 67] on div "﻿ SYGNIA ITRIX EUROSTOXX50 R2 037.94 R2 217.45 R112.95 + R179.51 (+ 8.81%) Sell…" at bounding box center [441, 91] width 793 height 104
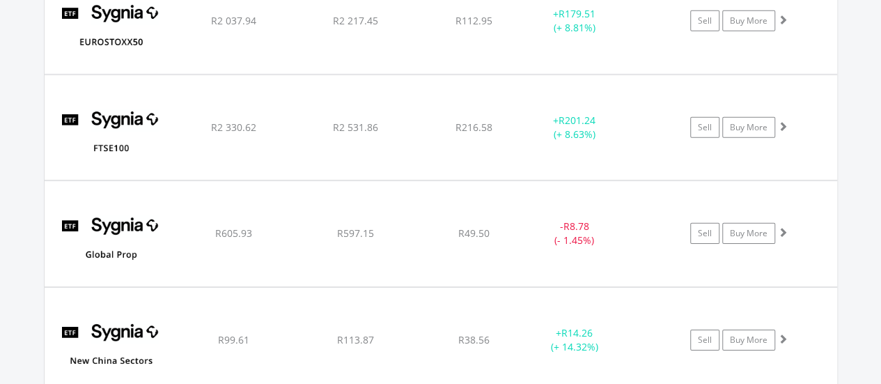
scroll to position [2109, 0]
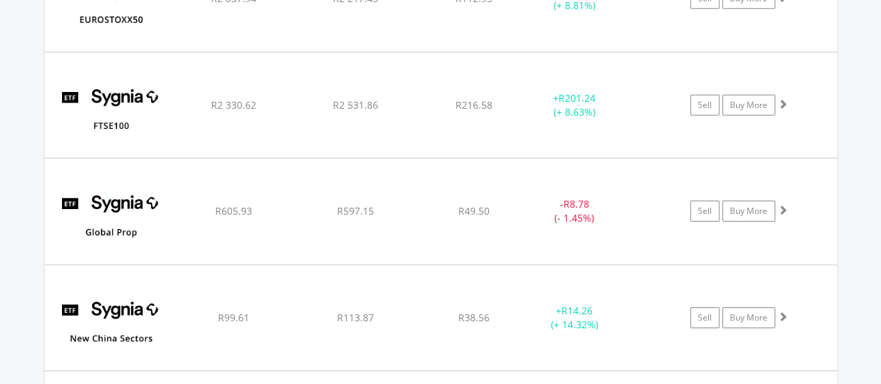
click at [523, 67] on div "﻿ SYGNIA ITRIX FTSE100 R2 330.62 R2 531.86 R216.58 + R201.24 (+ 8.63%) Sell Buy…" at bounding box center [441, 105] width 793 height 104
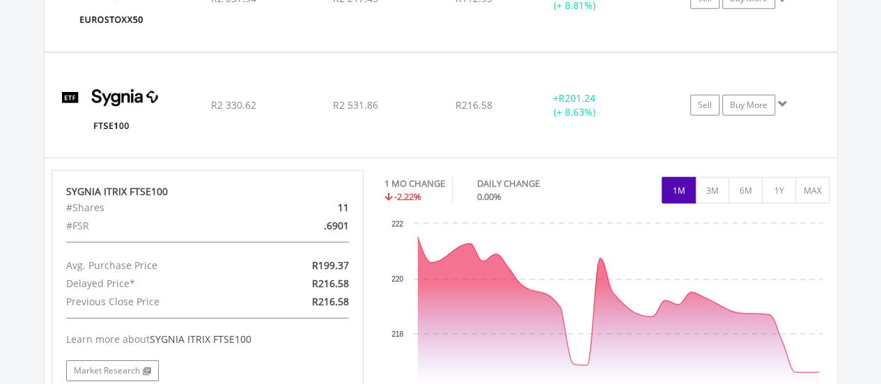
click at [523, 67] on div "﻿ SYGNIA ITRIX FTSE100 R2 330.62 R2 531.86 R216.58 + R201.24 (+ 8.63%) Sell Buy…" at bounding box center [441, 105] width 793 height 104
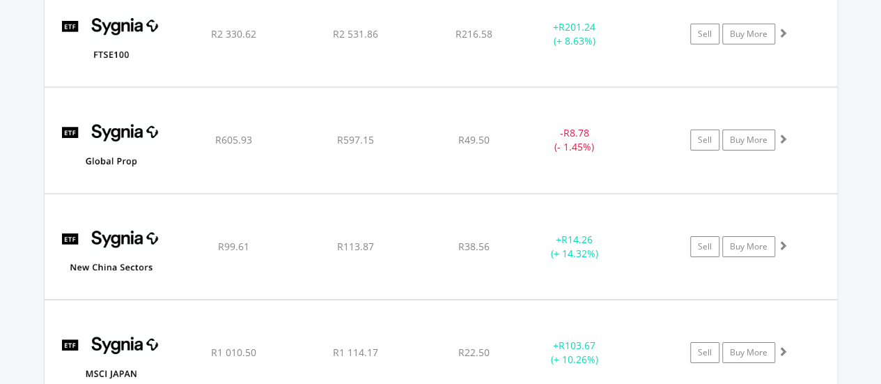
scroll to position [2202, 0]
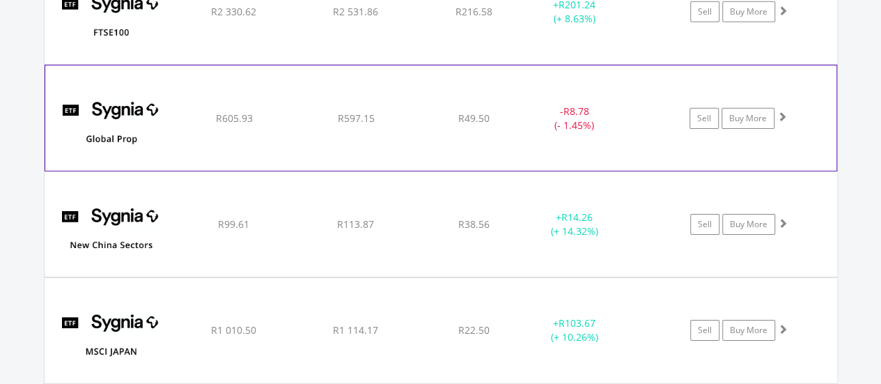
click at [520, 84] on div "﻿ Sygnia Itrix Global Prop ETF R605.93 R597.15 R49.50 - R8.78 (- 1.45%) Sell Bu…" at bounding box center [440, 117] width 791 height 104
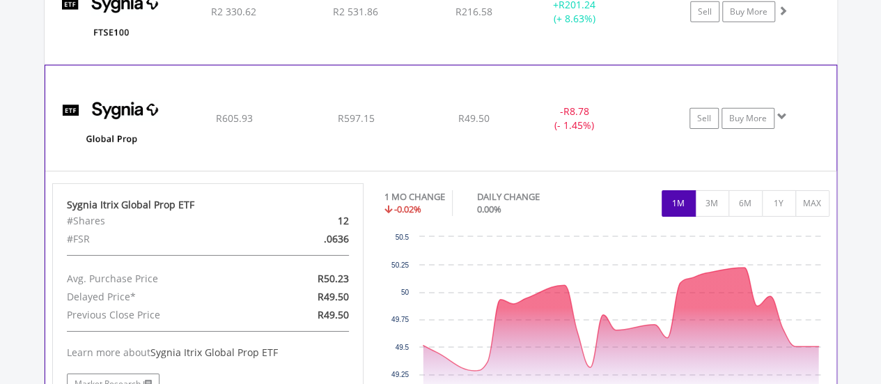
click at [520, 84] on div "﻿ Sygnia Itrix Global Prop ETF R605.93 R597.15 R49.50 - R8.78 (- 1.45%) Sell Bu…" at bounding box center [440, 117] width 791 height 104
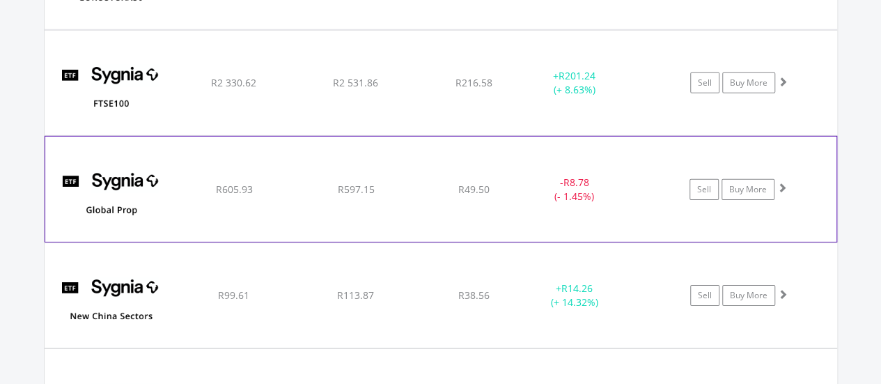
scroll to position [2109, 0]
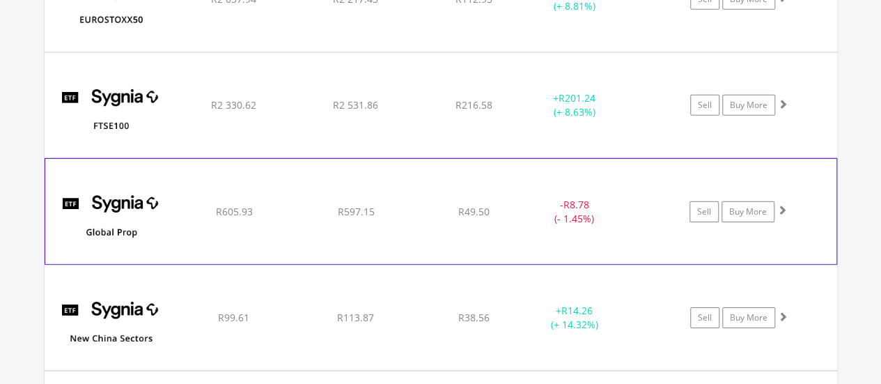
click at [520, 84] on div "﻿ SYGNIA ITRIX FTSE100 R2 330.62 R2 531.86 R216.58 + R201.24 (+ 8.63%) Sell Buy…" at bounding box center [441, 105] width 793 height 104
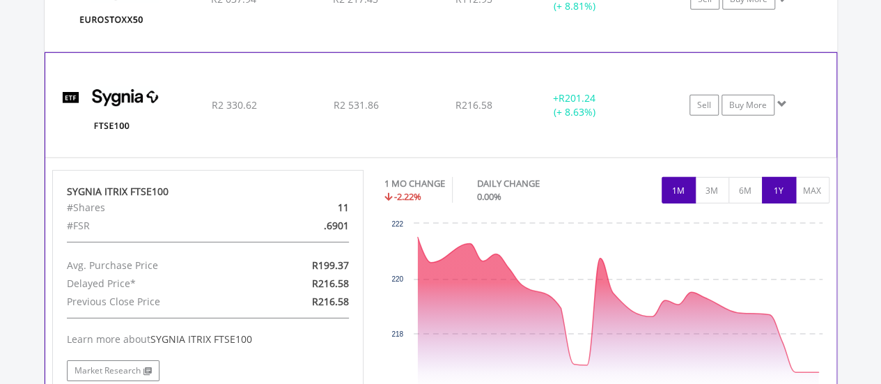
click at [777, 177] on button "1Y" at bounding box center [779, 190] width 34 height 26
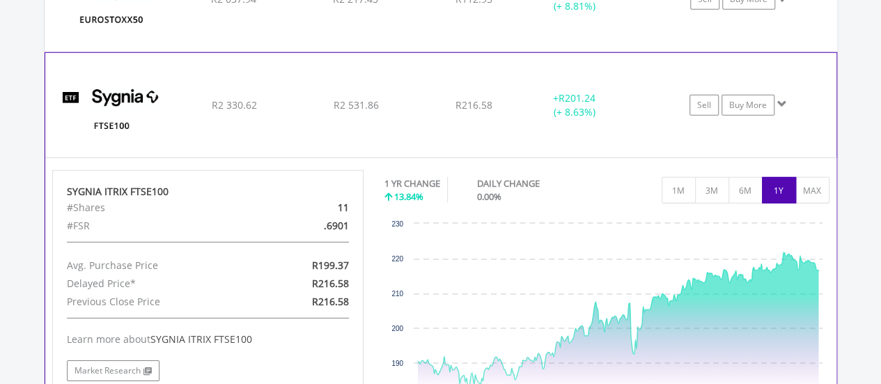
click at [610, 114] on div "﻿ SYGNIA ITRIX FTSE100 R2 330.62 R2 531.86 R216.58 + R201.24 (+ 8.63%) Sell Buy…" at bounding box center [440, 105] width 791 height 104
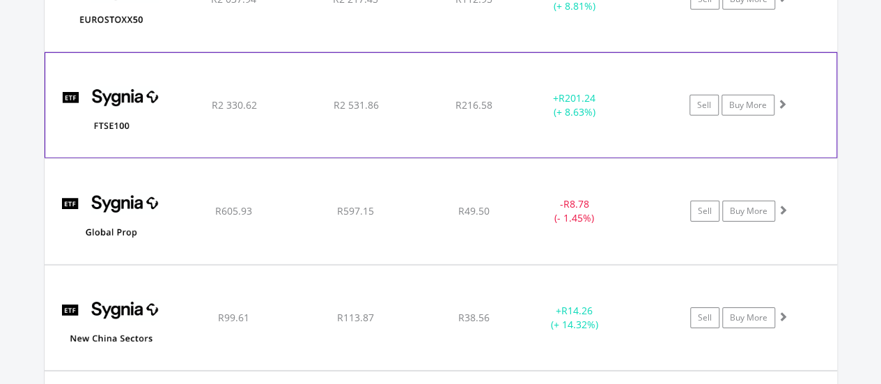
scroll to position [2202, 0]
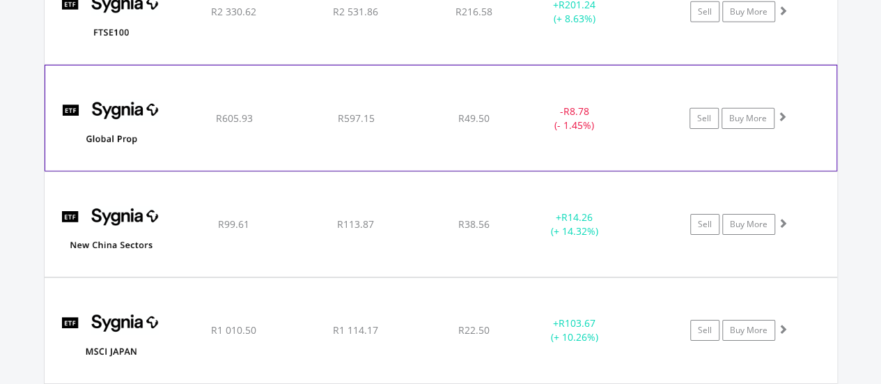
click at [609, 114] on div "- R8.78 (- 1.45%)" at bounding box center [574, 118] width 104 height 28
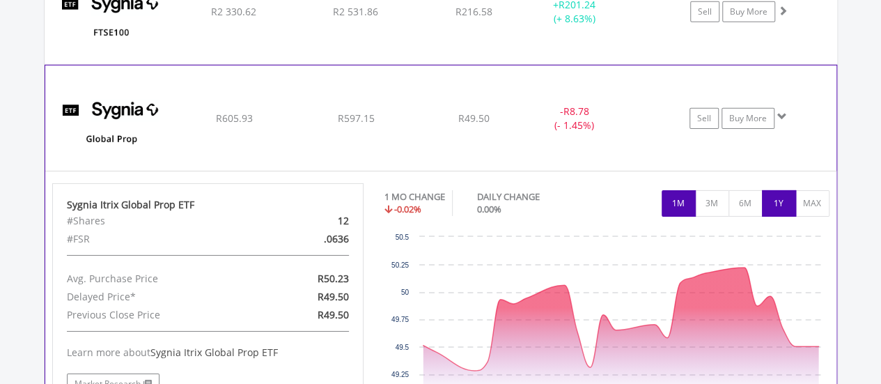
click at [791, 196] on button "1Y" at bounding box center [779, 203] width 34 height 26
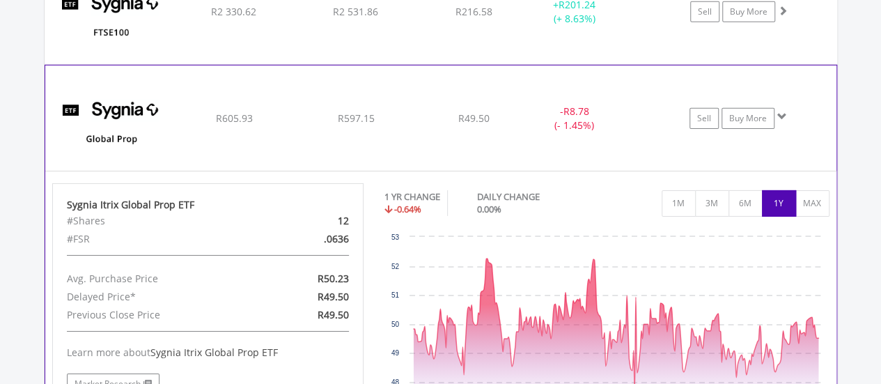
scroll to position [2295, 0]
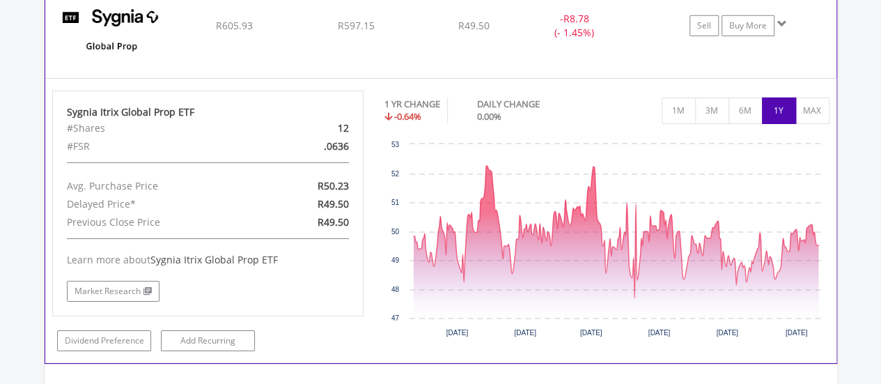
click at [543, 56] on div "﻿ Sygnia Itrix Global Prop ETF R605.93 R597.15 R49.50 - R8.78 (- 1.45%) Sell Bu…" at bounding box center [440, 25] width 791 height 104
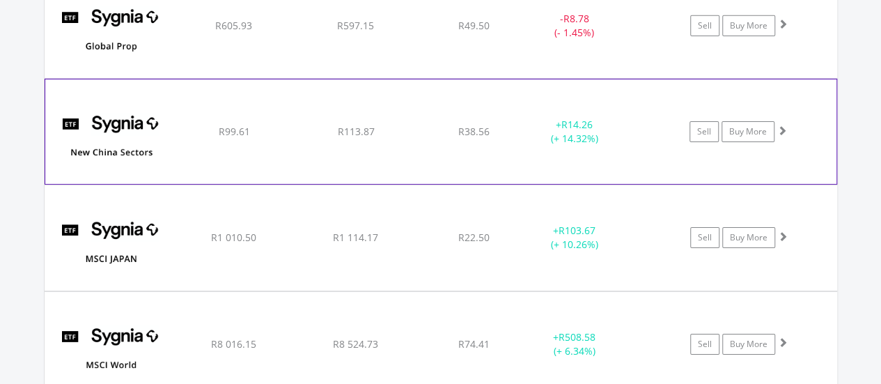
click at [513, 109] on div "﻿ Sygnia Itrix MSCI China Feeder ETF R99.61 R113.87 R38.56 + R14.26 (+ 14.32%) …" at bounding box center [440, 131] width 791 height 104
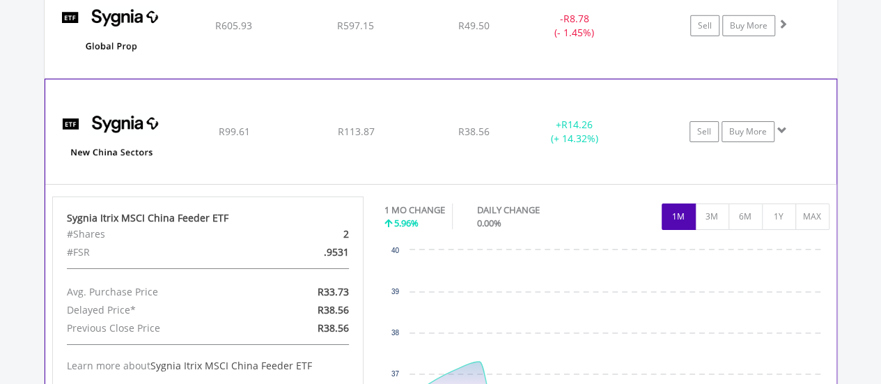
click at [541, 118] on div "+ R14.26 (+ 14.32%)" at bounding box center [574, 132] width 104 height 28
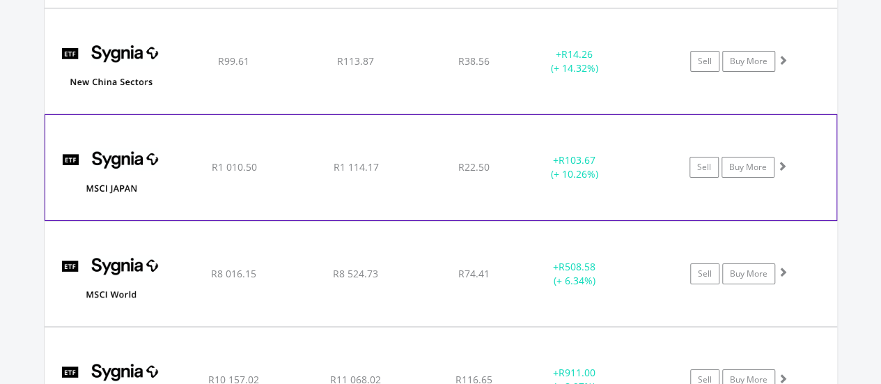
scroll to position [2387, 0]
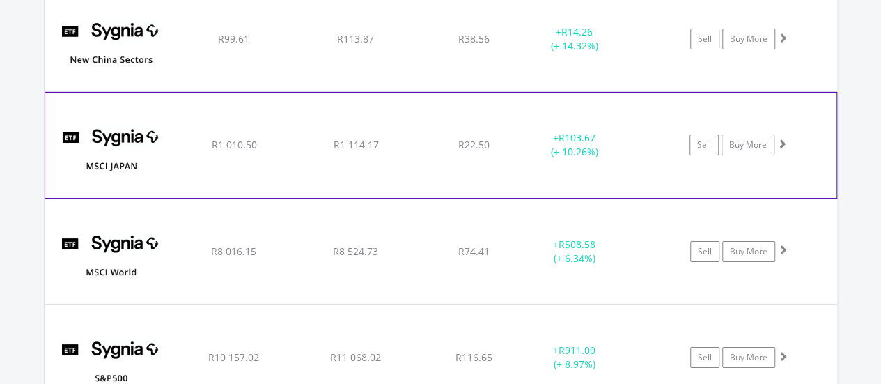
click at [543, 110] on div "﻿ SYGNIA ITRIX MSCI JAPAN R1 010.50 R1 114.17 R22.50 + R103.67 (+ 10.26%) Sell …" at bounding box center [440, 145] width 791 height 104
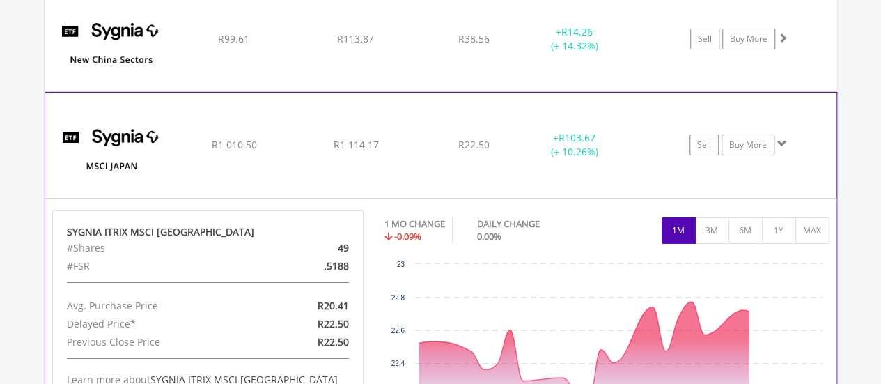
scroll to position [2481, 0]
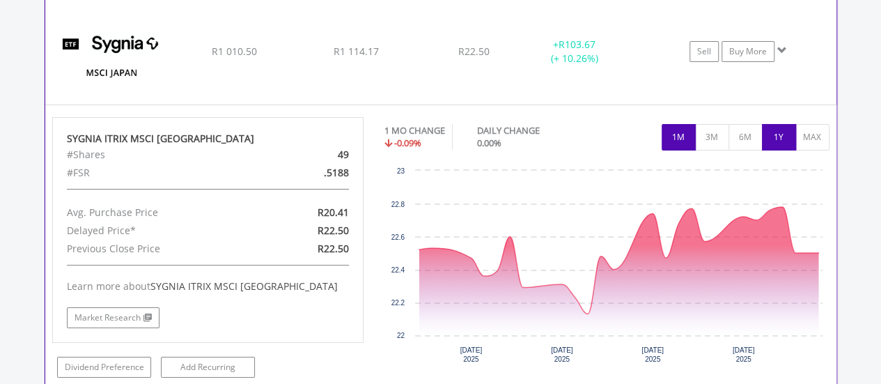
click at [781, 140] on button "1Y" at bounding box center [779, 137] width 34 height 26
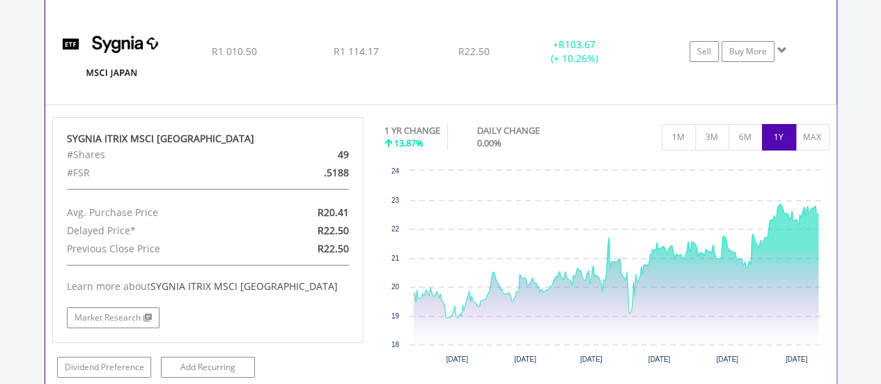
click at [632, 94] on div "﻿ SYGNIA ITRIX MSCI JAPAN R1 010.50 R1 114.17 R22.50 + R103.67 (+ 10.26%) Sell …" at bounding box center [440, 51] width 791 height 104
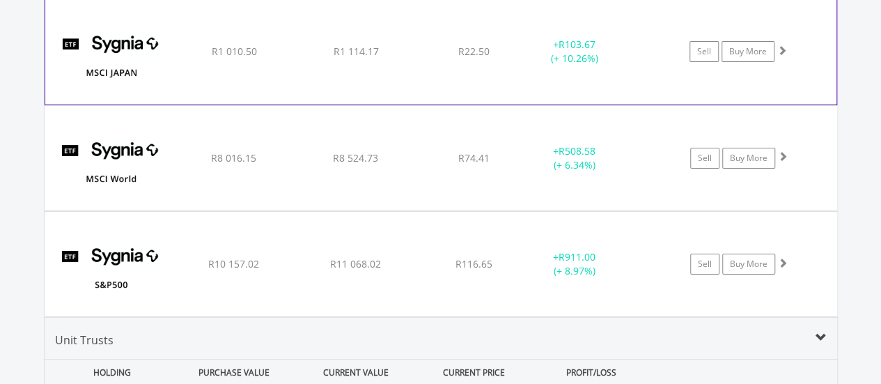
scroll to position [2573, 0]
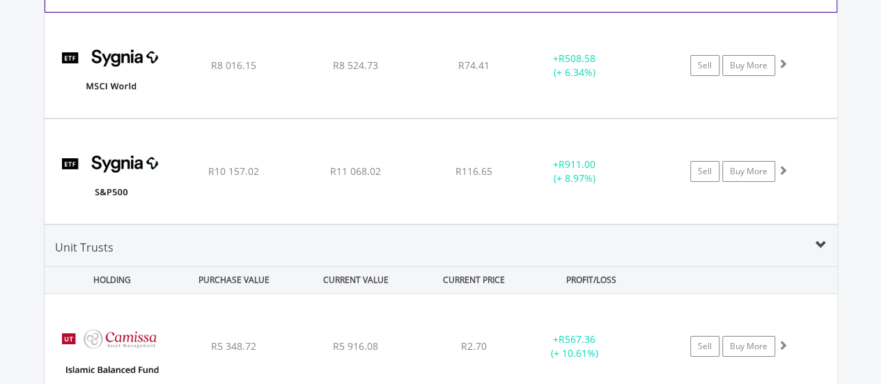
click at [632, 94] on div "﻿ SYGNIA ITRIX MSCI WORLD R8 016.15 R8 524.73 R74.41 + R508.58 (+ 6.34%) Sell B…" at bounding box center [441, 65] width 793 height 104
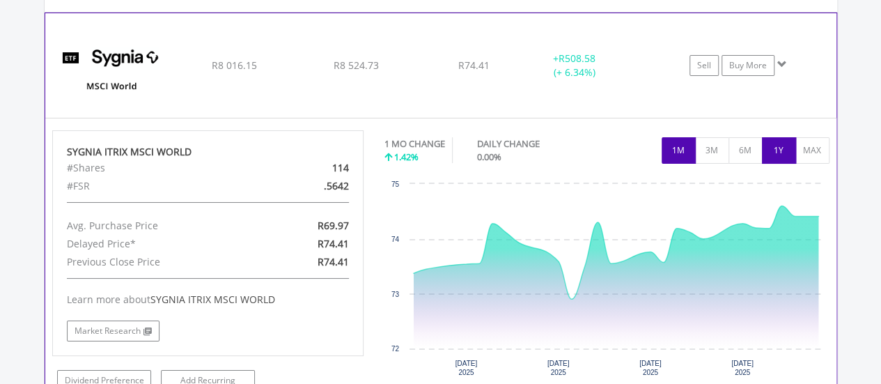
click at [787, 142] on button "1Y" at bounding box center [779, 150] width 34 height 26
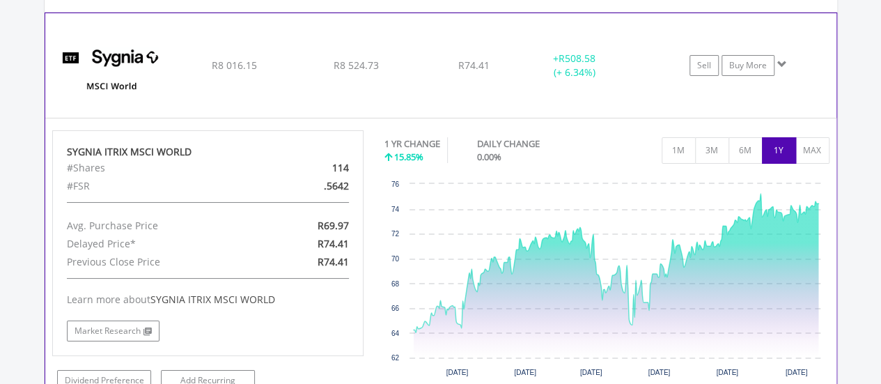
click at [643, 90] on div "﻿ SYGNIA ITRIX MSCI WORLD R8 016.15 R8 524.73 R74.41 + R508.58 (+ 6.34%) Sell B…" at bounding box center [440, 65] width 791 height 104
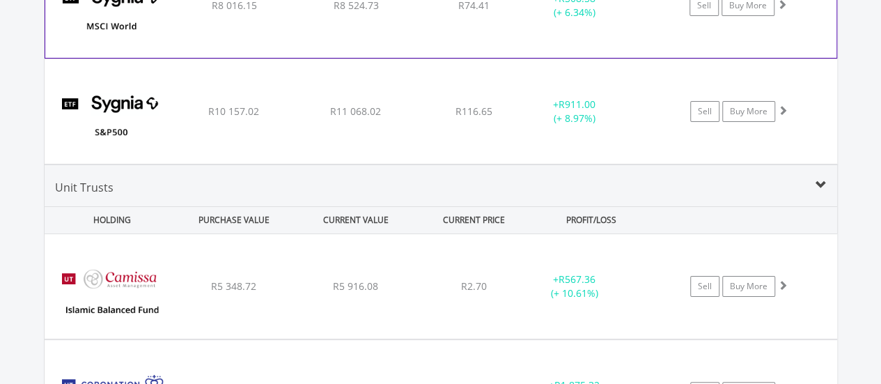
scroll to position [2666, 0]
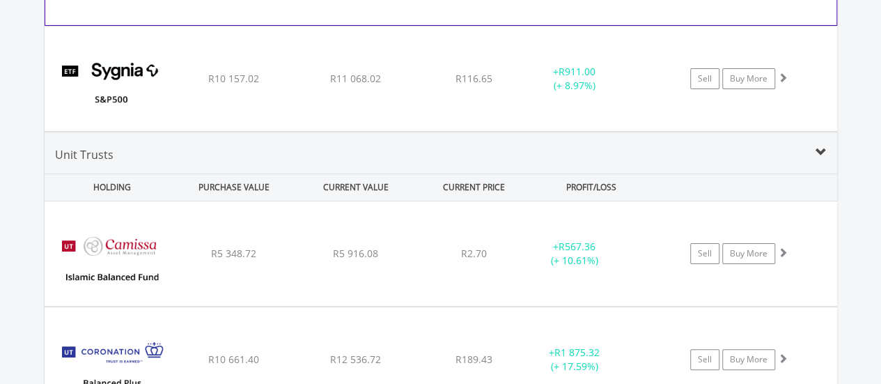
click at [631, 91] on div "﻿ Sygnia Itrix S&P 500 ETF R10 157.02 R11 068.02 R116.65 + R911.00 (+ 8.97%) Se…" at bounding box center [441, 78] width 793 height 104
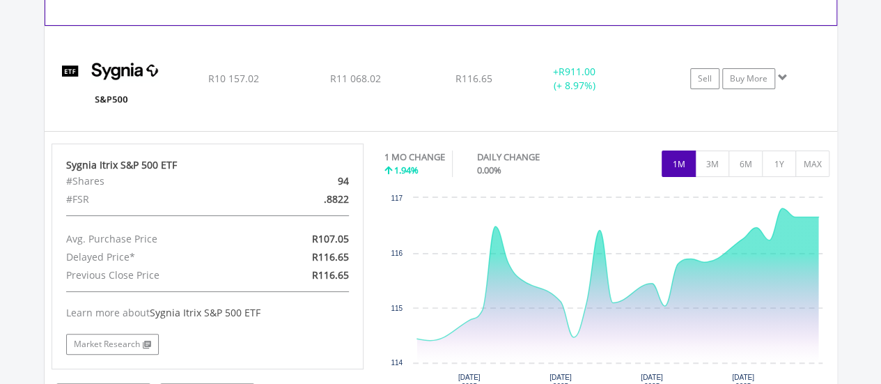
click at [631, 91] on div "﻿ Sygnia Itrix S&P 500 ETF R10 157.02 R11 068.02 R116.65 + R911.00 (+ 8.97%) Se…" at bounding box center [441, 78] width 793 height 104
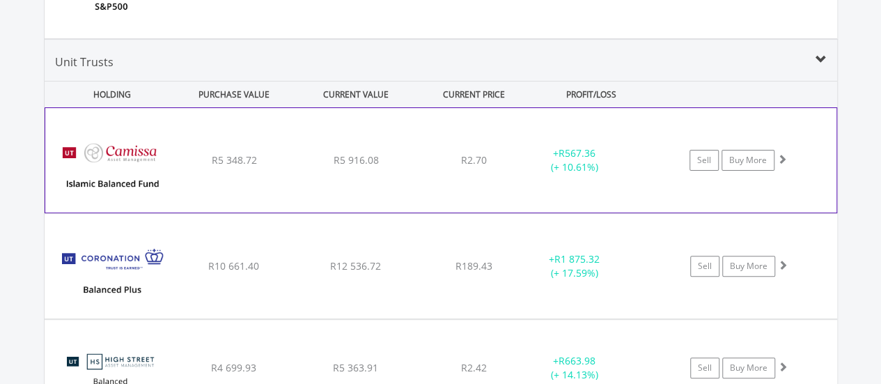
scroll to position [2852, 0]
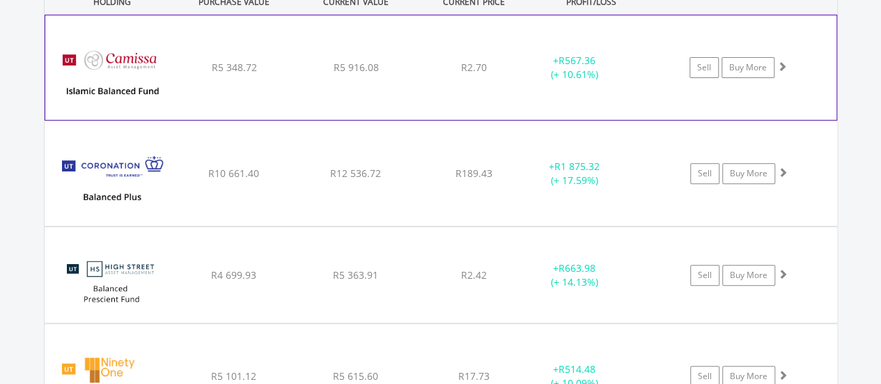
click at [627, 92] on div "﻿ Camissa Islamic Balanced Fund R5 348.72 R5 916.08 R2.70 + R567.36 (+ 10.61%) …" at bounding box center [440, 67] width 791 height 104
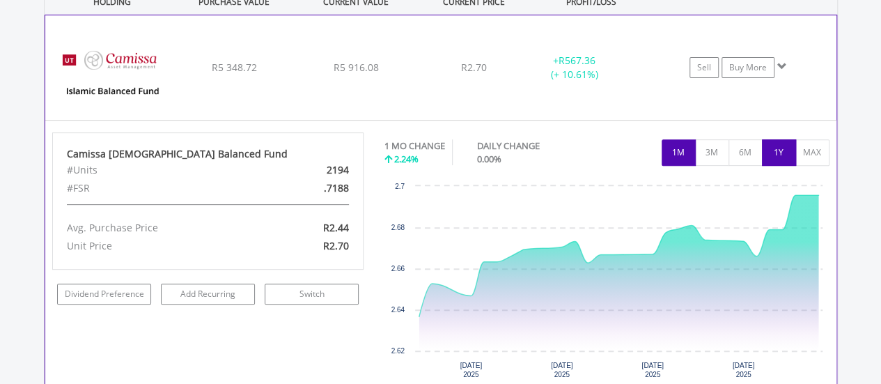
click at [773, 139] on button "1Y" at bounding box center [779, 152] width 34 height 26
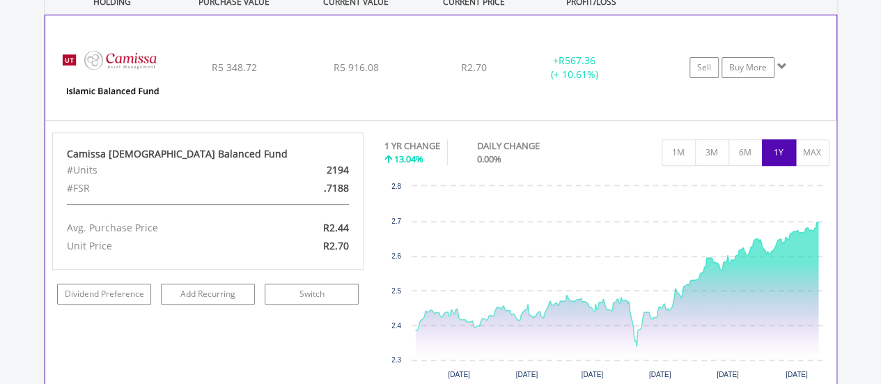
click at [569, 88] on div "﻿ Camissa Islamic Balanced Fund R5 348.72 R5 916.08 R2.70 + R567.36 (+ 10.61%) …" at bounding box center [440, 67] width 791 height 104
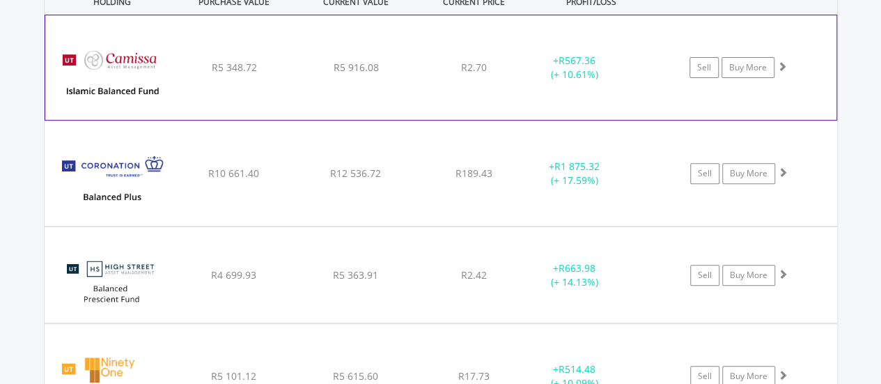
scroll to position [2944, 0]
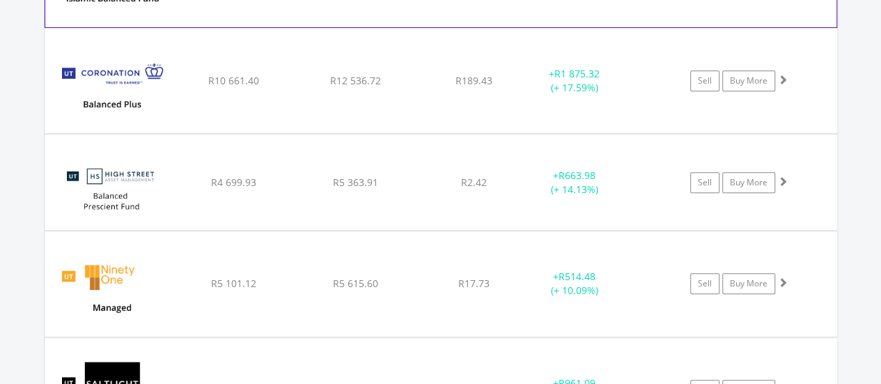
click at [569, 88] on div "﻿ Coronation Balanced Plus Fund R10 661.40 R12 536.72 R189.43 + R1 875.32 (+ 17…" at bounding box center [441, 81] width 793 height 104
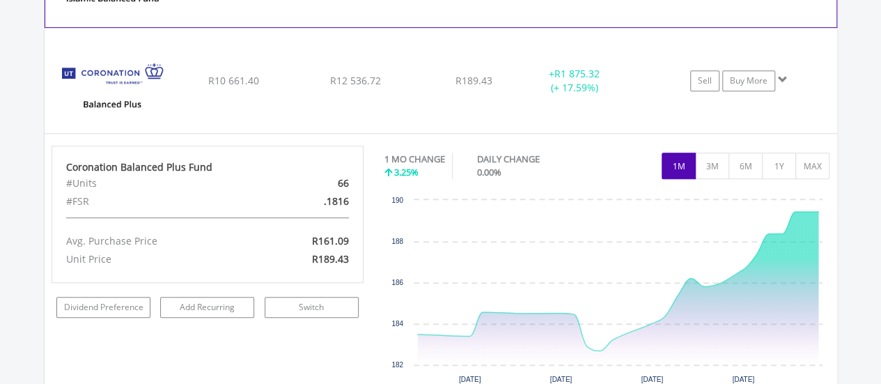
click at [569, 88] on div "﻿ Coronation Balanced Plus Fund R10 661.40 R12 536.72 R189.43 + R1 875.32 (+ 17…" at bounding box center [441, 81] width 793 height 104
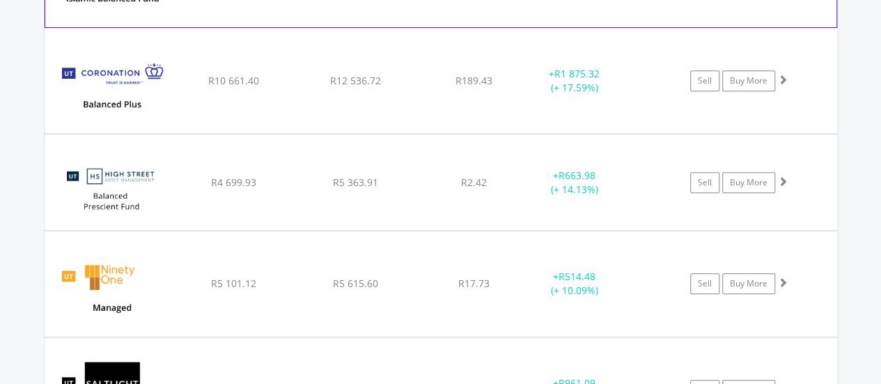
scroll to position [3038, 0]
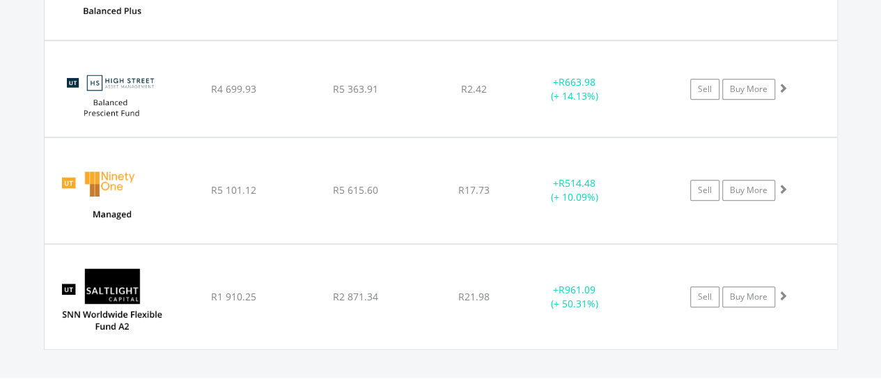
click at [569, 88] on div "+ R663.98 (+ 14.13%)" at bounding box center [574, 89] width 105 height 28
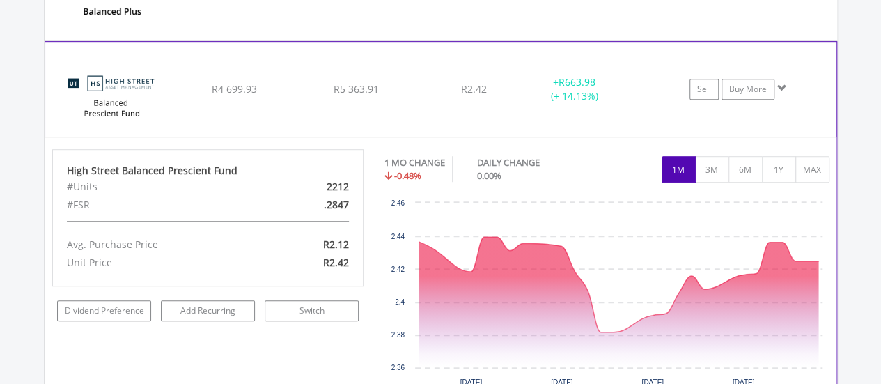
click at [596, 106] on div "﻿ High Street Balanced Prescient Fund R4 699.93 R5 363.91 R2.42 + R663.98 (+ 14…" at bounding box center [440, 89] width 791 height 95
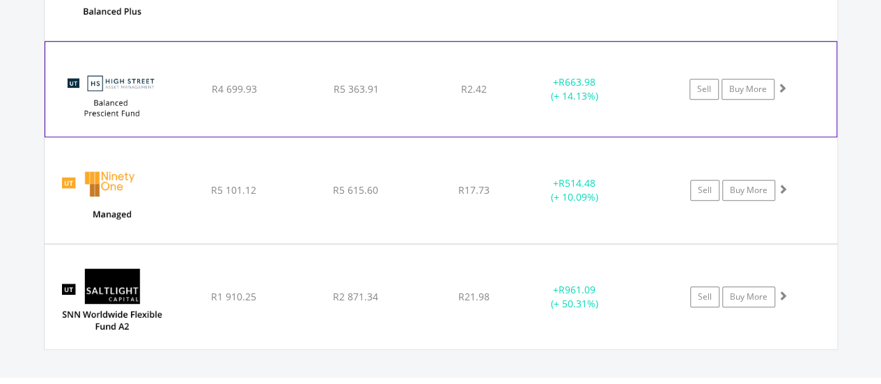
click at [596, 106] on div "﻿ High Street Balanced Prescient Fund R4 699.93 R5 363.91 R2.42 + R663.98 (+ 14…" at bounding box center [440, 89] width 791 height 95
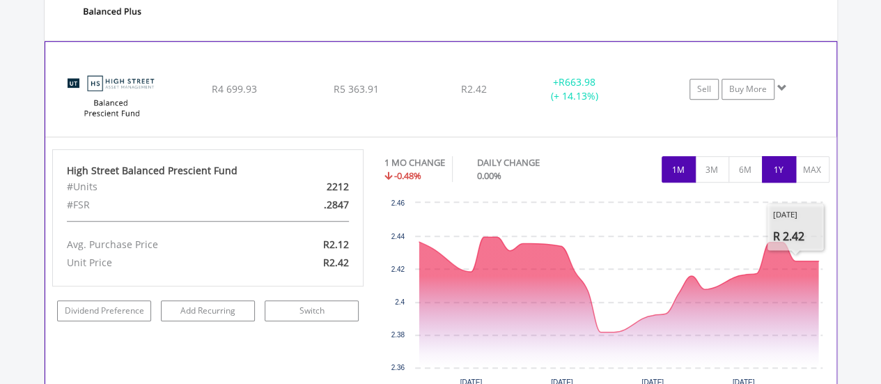
click at [788, 162] on button "1Y" at bounding box center [779, 169] width 34 height 26
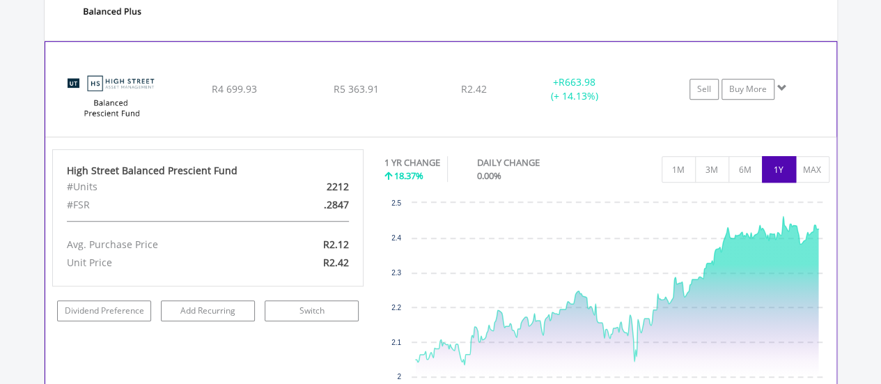
click at [601, 116] on div "﻿ High Street Balanced Prescient Fund R4 699.93 R5 363.91 R2.42 + R663.98 (+ 14…" at bounding box center [440, 89] width 791 height 95
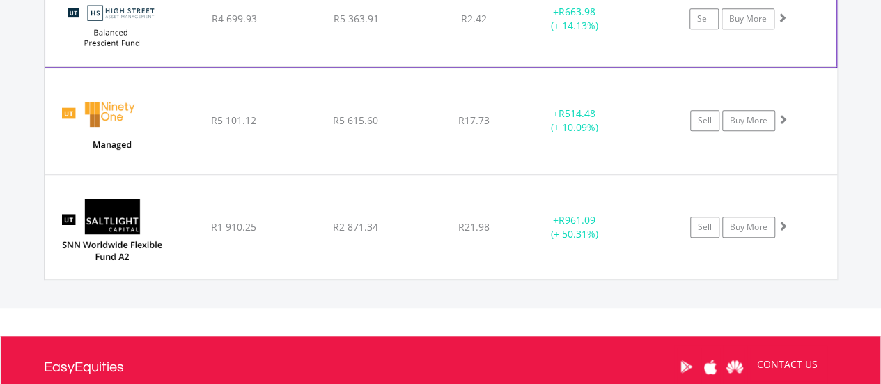
scroll to position [3130, 0]
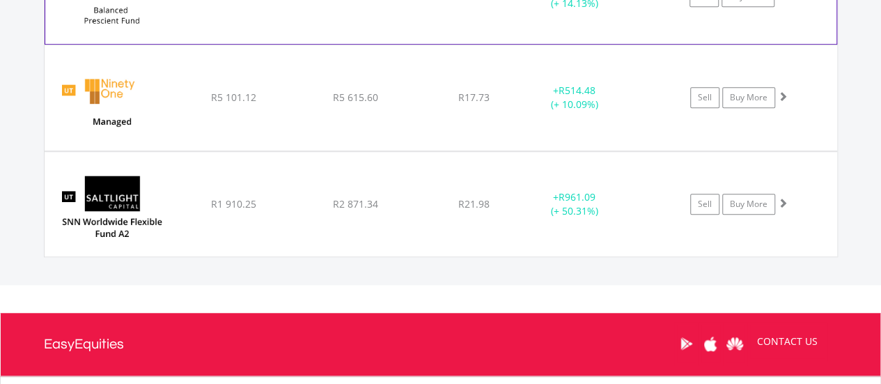
click at [601, 116] on div "﻿ Ninety One Managed E R5 101.12 R5 615.60 R17.73 + R514.48 (+ 10.09%) Sell Buy…" at bounding box center [441, 97] width 793 height 104
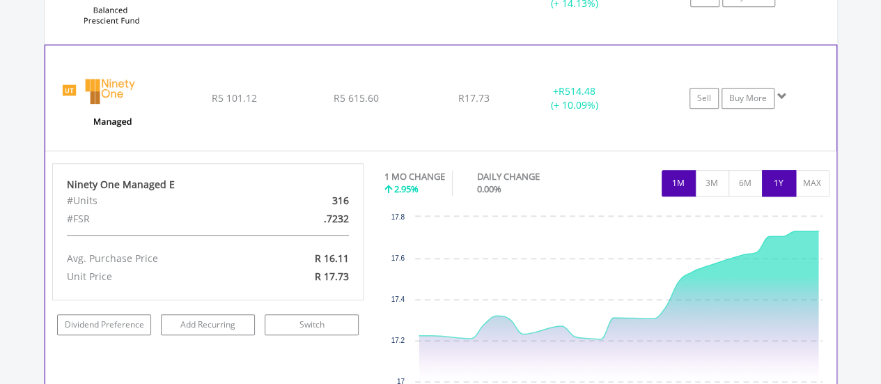
click at [765, 172] on button "1Y" at bounding box center [779, 183] width 34 height 26
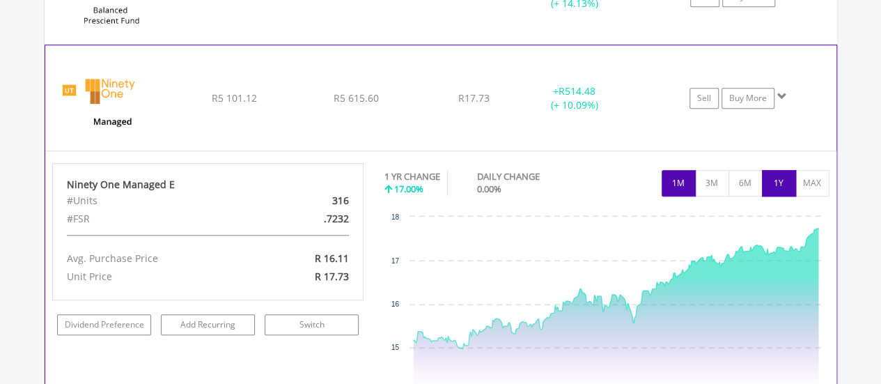
click at [678, 180] on button "1M" at bounding box center [679, 183] width 34 height 26
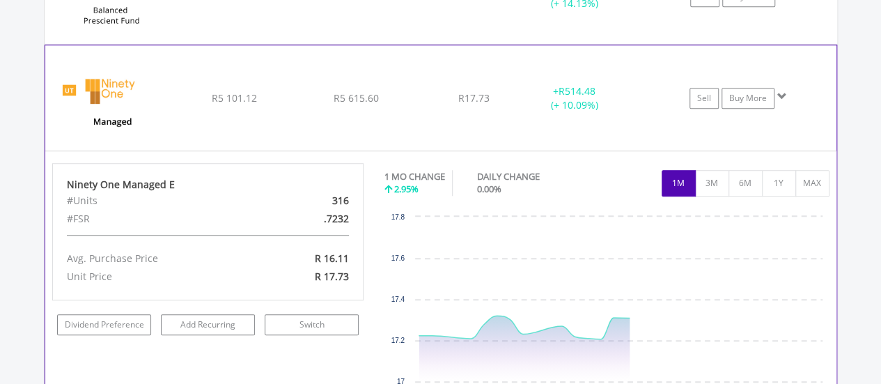
scroll to position [3223, 0]
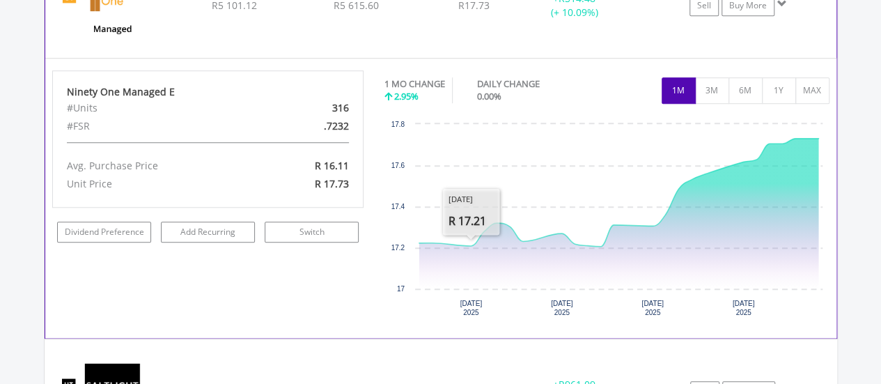
click at [418, 31] on div "﻿ Ninety One Managed E R5 101.12 R5 615.60 R17.73 + R514.48 (+ 10.09%) Sell Buy…" at bounding box center [440, 5] width 791 height 104
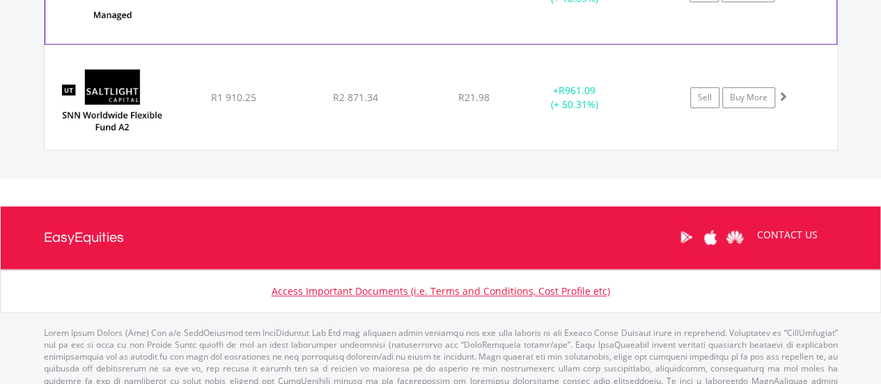
scroll to position [3249, 0]
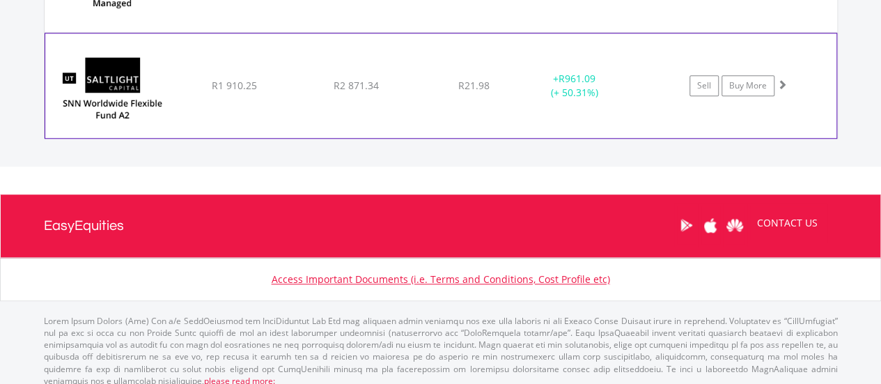
click at [430, 54] on div "﻿ SaltLight SNN Worldwide Flexible Fund 2 R1 910.25 R2 871.34 R21.98 + R961.09 …" at bounding box center [440, 85] width 791 height 104
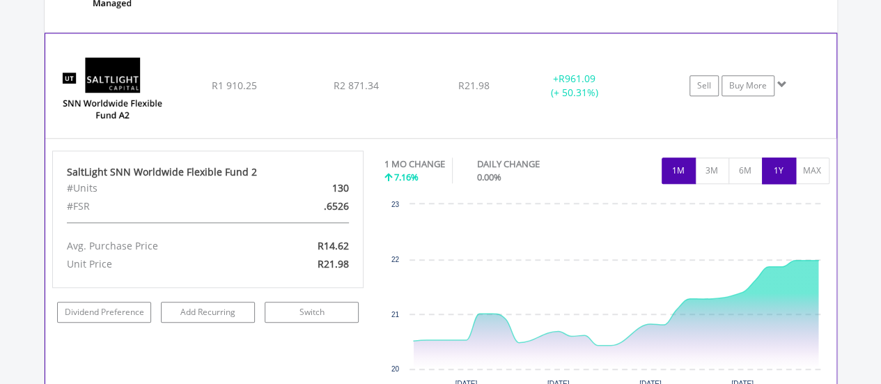
click at [779, 157] on button "1Y" at bounding box center [779, 170] width 34 height 26
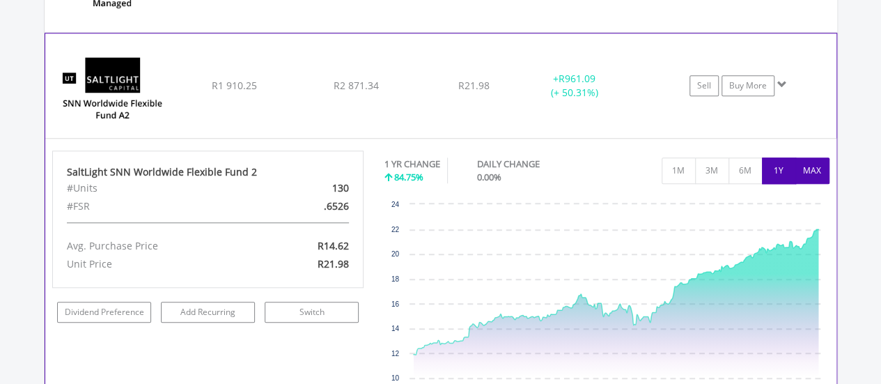
click at [815, 162] on button "MAX" at bounding box center [812, 170] width 34 height 26
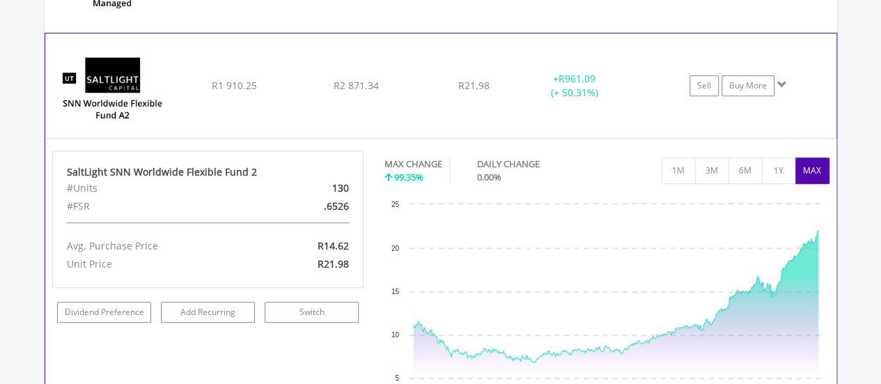
click at [625, 96] on div "﻿ SaltLight SNN Worldwide Flexible Fund 2 R1 910.25 R2 871.34 R21.98 + R961.09 …" at bounding box center [440, 85] width 791 height 104
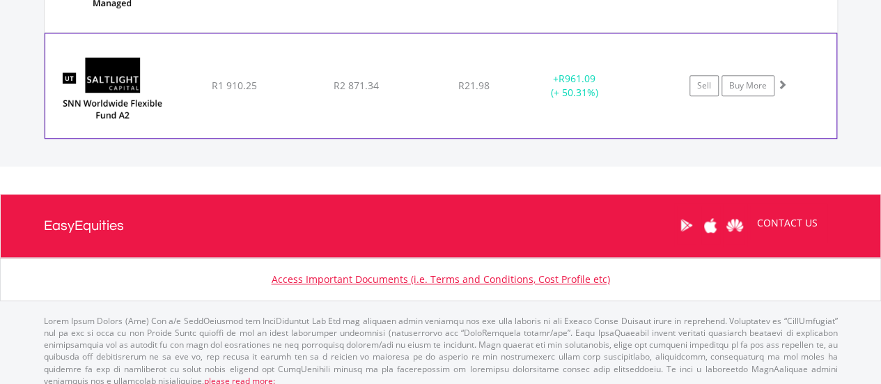
click at [593, 79] on div "+ R961.09 (+ 50.31%)" at bounding box center [574, 86] width 104 height 28
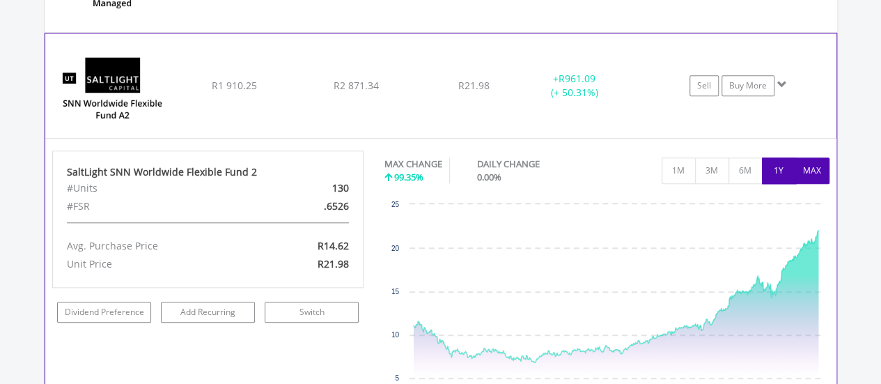
click at [772, 157] on button "1Y" at bounding box center [779, 170] width 34 height 26
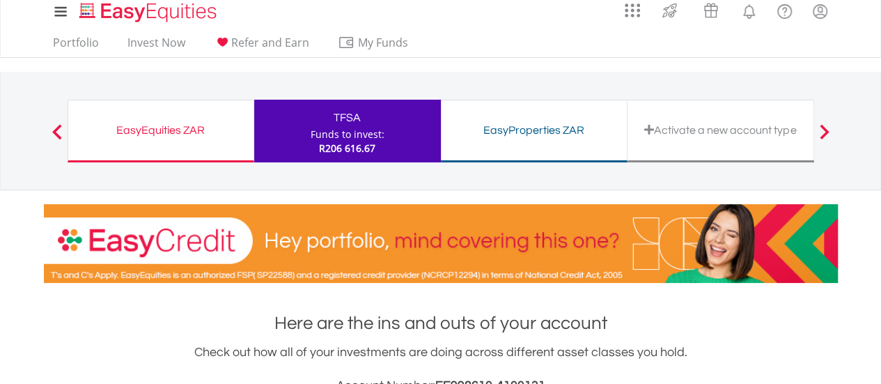
scroll to position [0, 0]
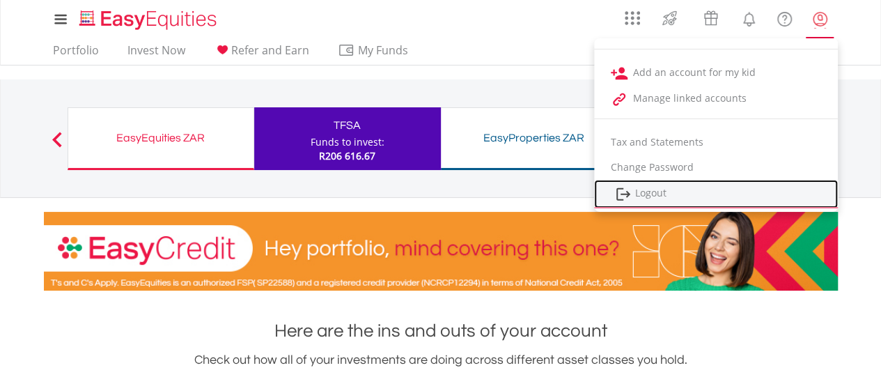
click at [648, 196] on link "Logout" at bounding box center [716, 194] width 244 height 29
